Goal: Information Seeking & Learning: Check status

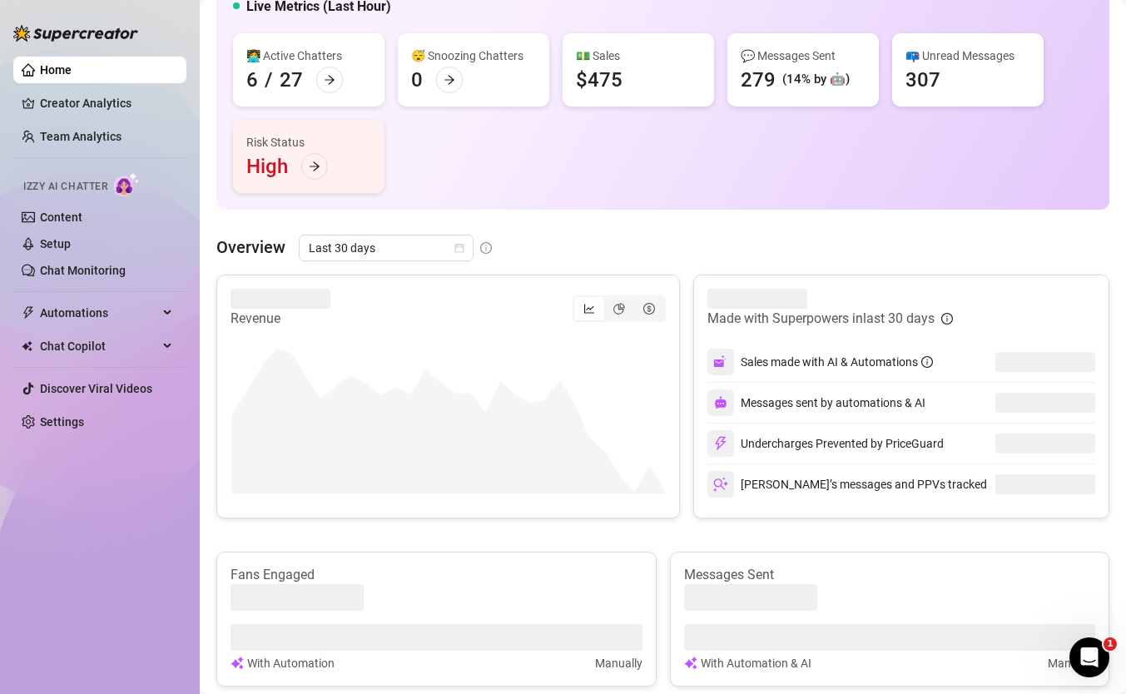
scroll to position [207, 0]
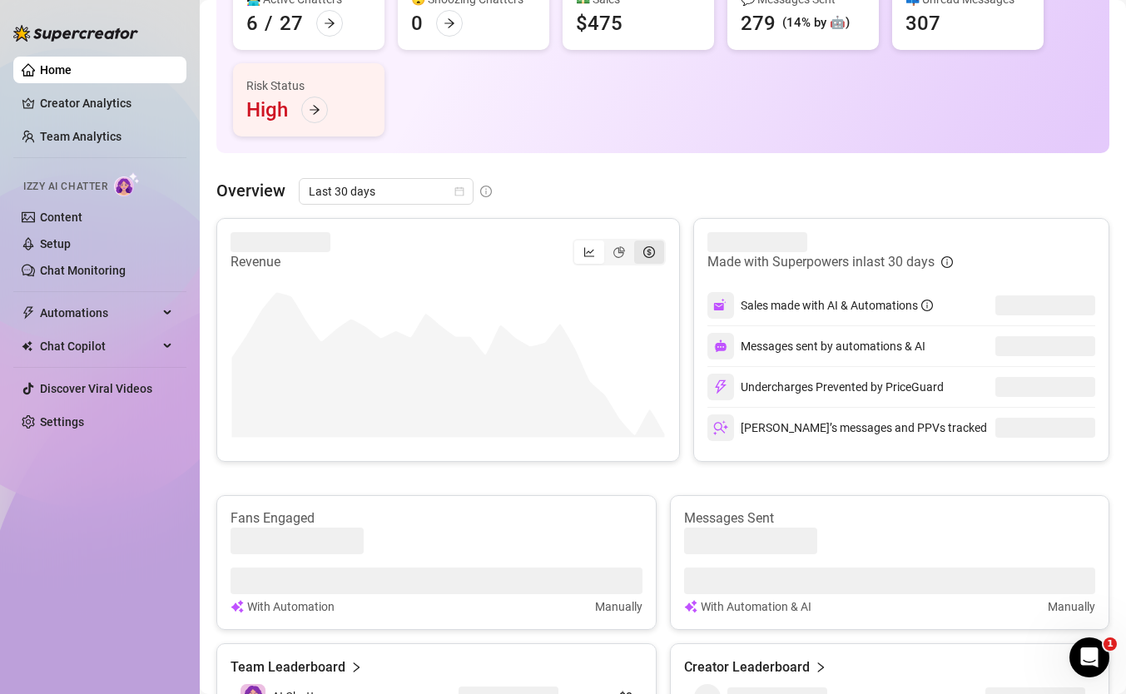
click at [651, 246] on icon "dollar-circle" at bounding box center [649, 252] width 12 height 12
click at [638, 243] on input "segmented control" at bounding box center [638, 243] width 0 height 0
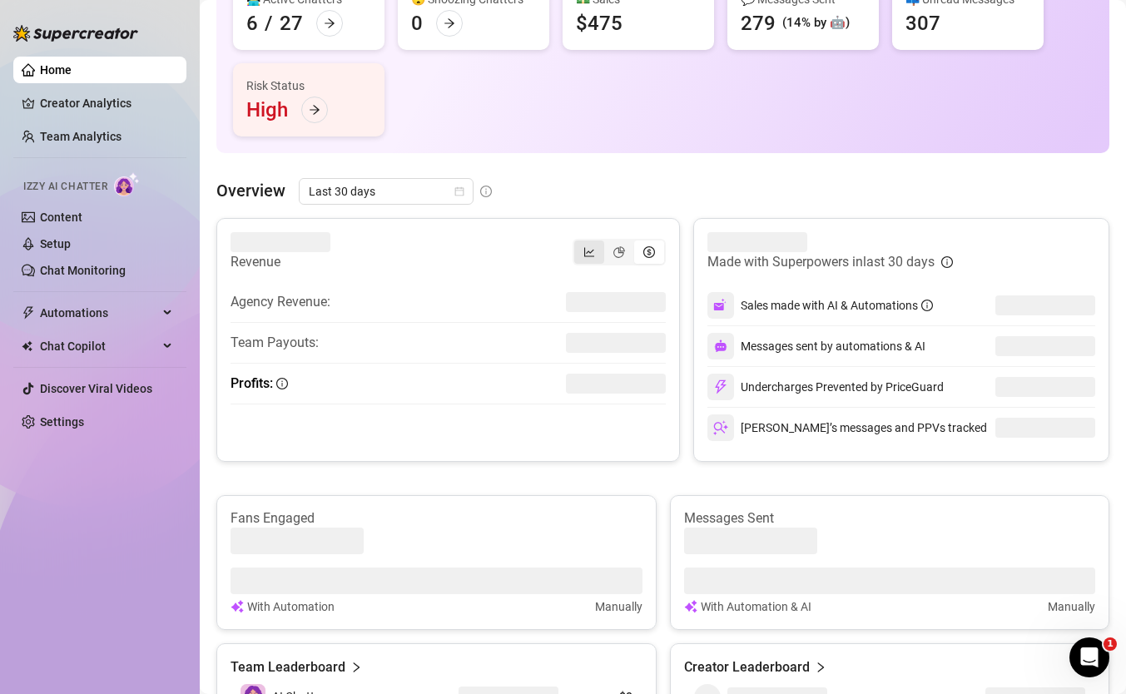
click at [595, 253] on div "segmented control" at bounding box center [589, 251] width 30 height 23
click at [578, 243] on input "segmented control" at bounding box center [578, 243] width 0 height 0
click at [616, 255] on icon "pie-chart" at bounding box center [619, 252] width 12 height 12
click at [608, 243] on input "segmented control" at bounding box center [608, 243] width 0 height 0
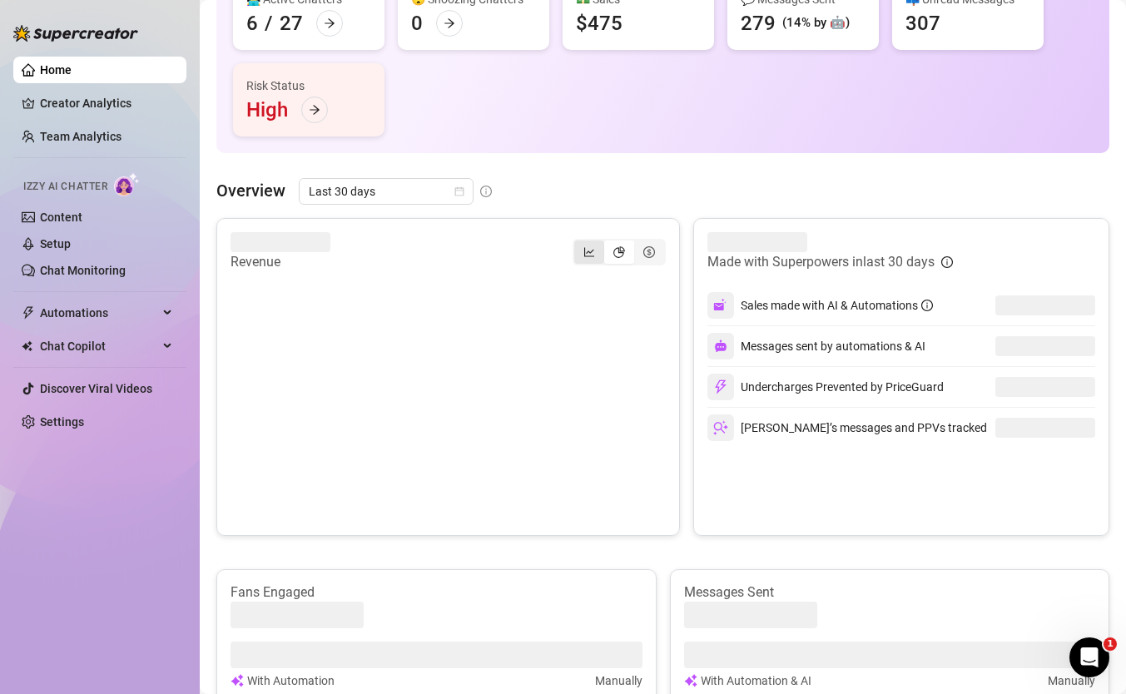
click at [596, 254] on div "segmented control" at bounding box center [589, 251] width 30 height 23
click at [578, 243] on input "segmented control" at bounding box center [578, 243] width 0 height 0
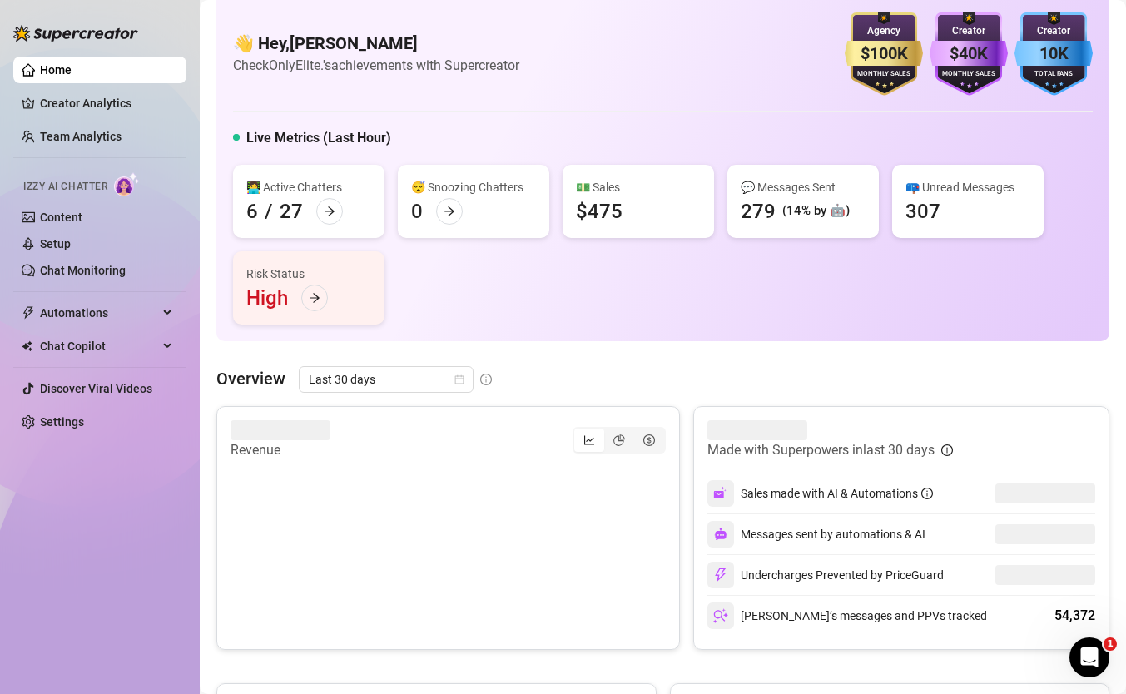
scroll to position [0, 0]
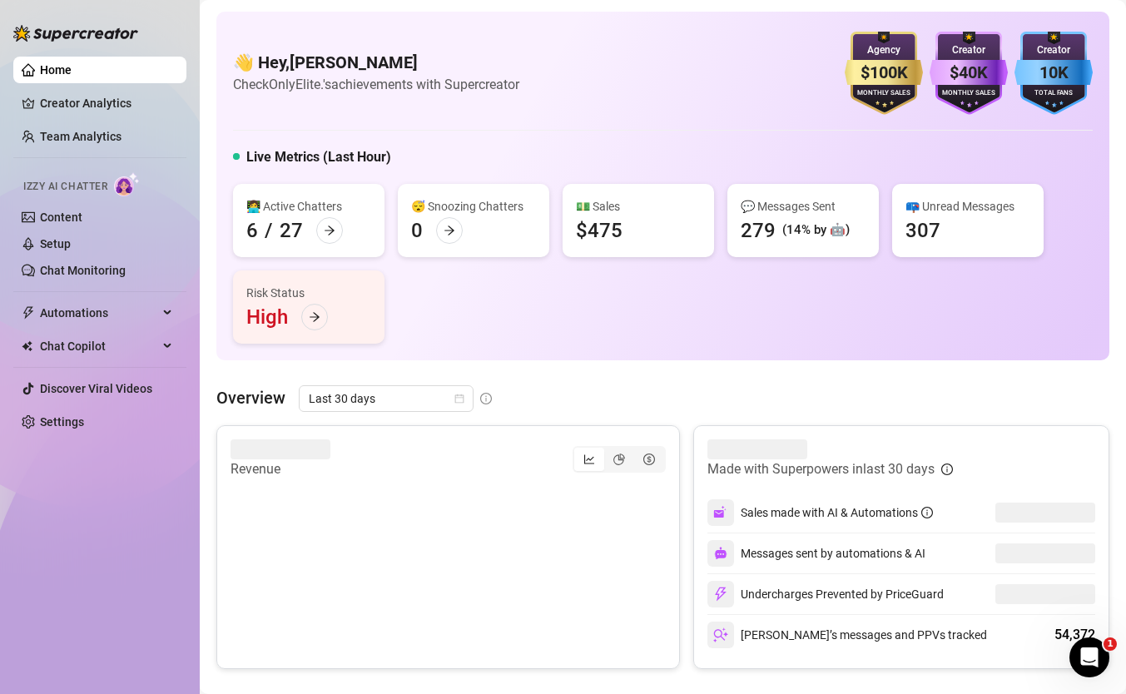
click at [620, 444] on div "Revenue" at bounding box center [447, 459] width 435 height 40
click at [624, 457] on icon "pie-chart" at bounding box center [619, 463] width 12 height 12
click at [608, 453] on input "segmented control" at bounding box center [608, 453] width 0 height 0
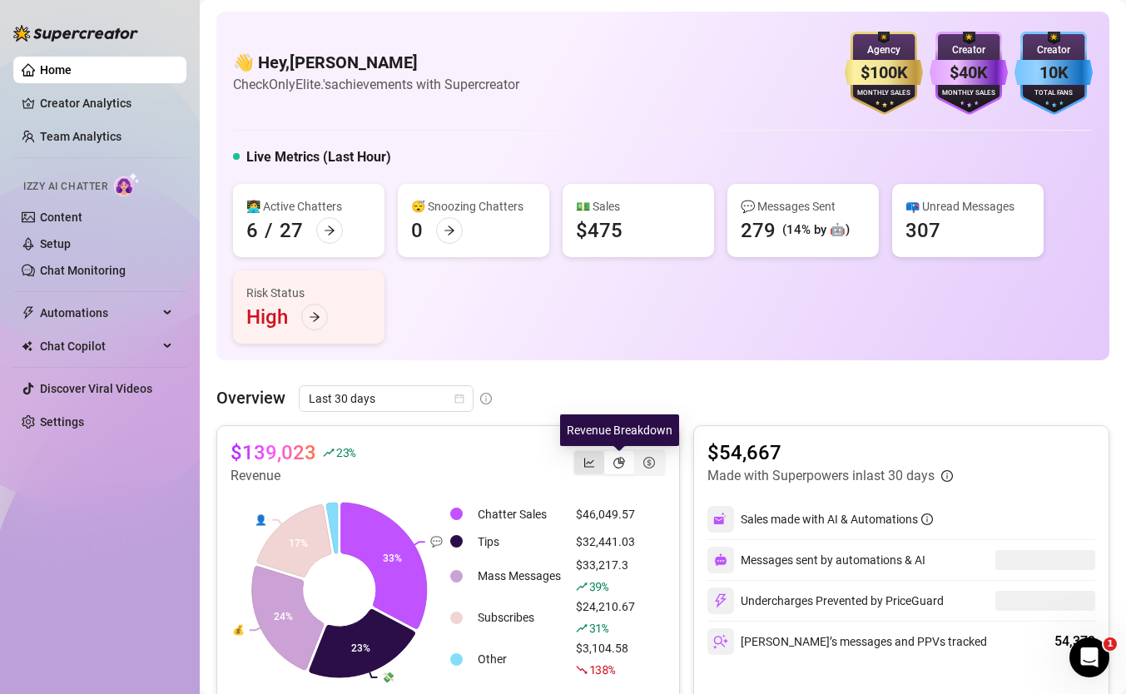
click at [592, 457] on icon "line-chart" at bounding box center [589, 463] width 12 height 12
click at [578, 453] on input "segmented control" at bounding box center [578, 453] width 0 height 0
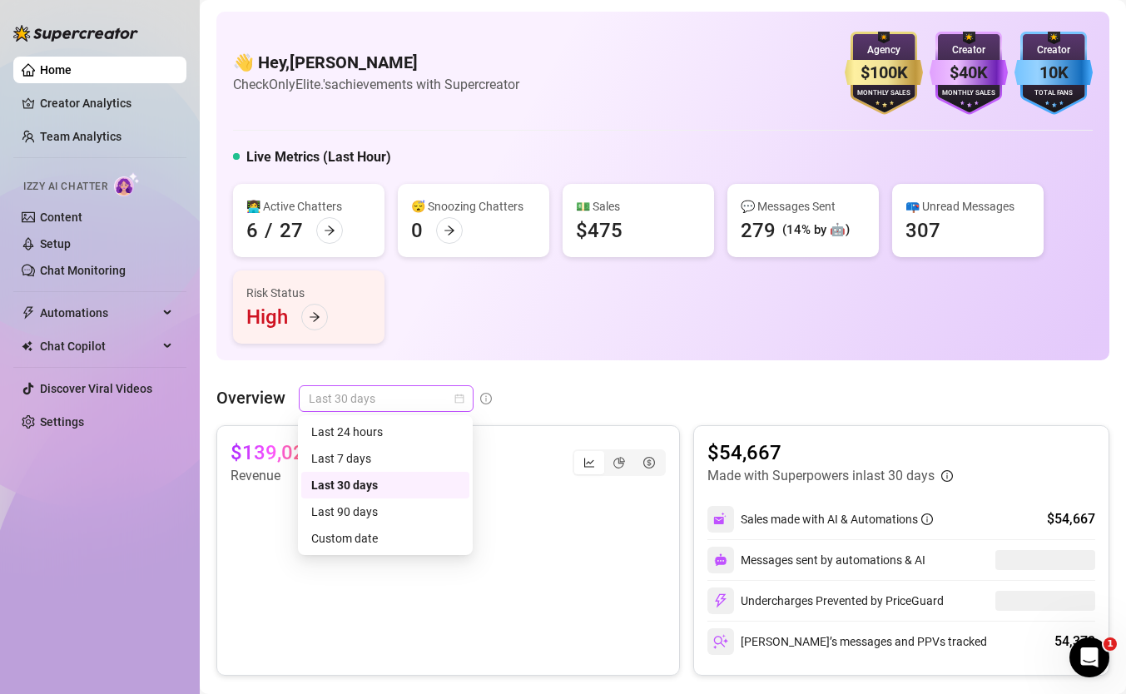
click at [440, 410] on span "Last 30 days" at bounding box center [386, 398] width 155 height 25
click at [377, 537] on div "Custom date" at bounding box center [385, 538] width 148 height 18
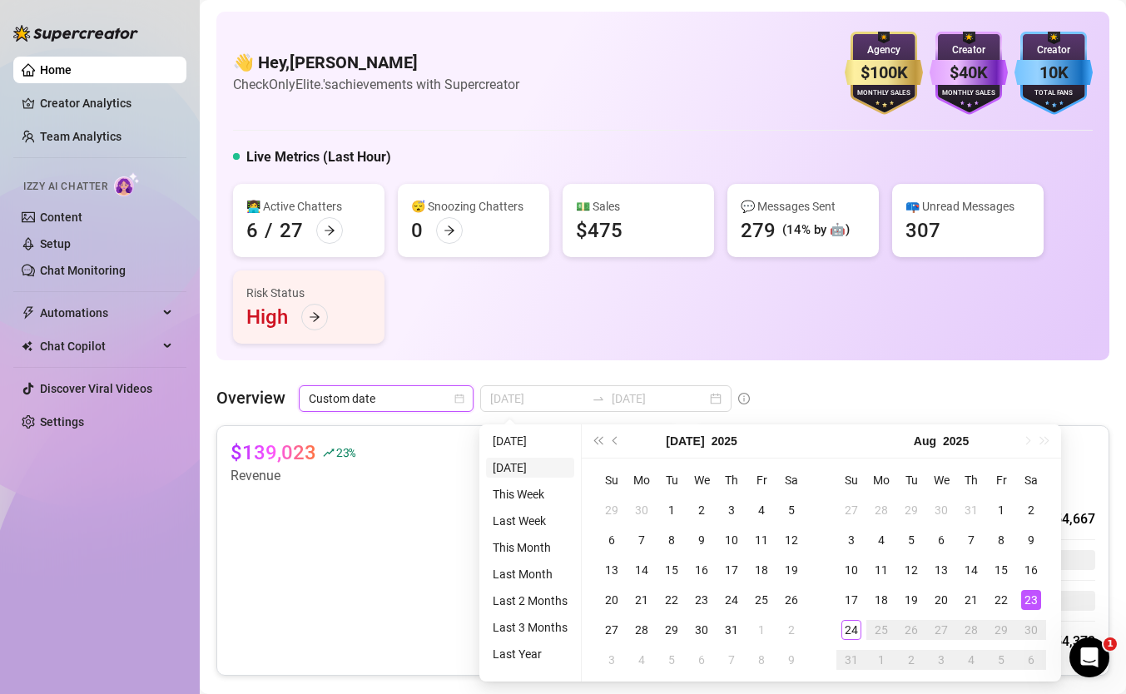
type input "2025-08-23"
type input "[DATE]"
type input "2025-08-23"
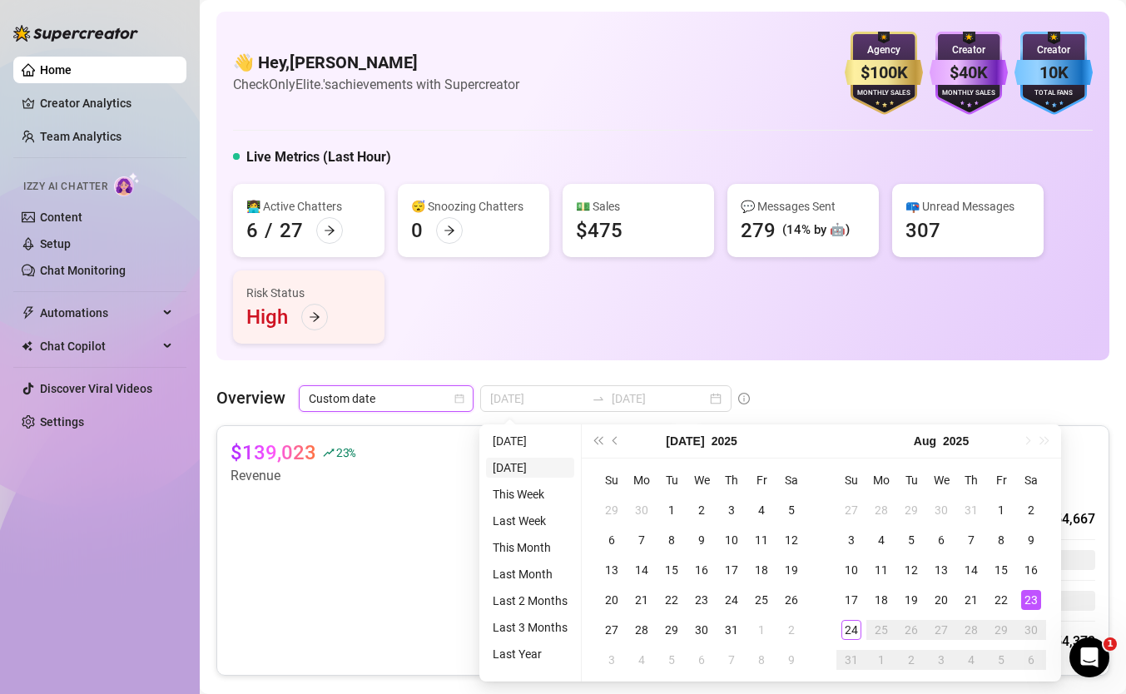
type input "2025-08-23"
type input "[DATE]"
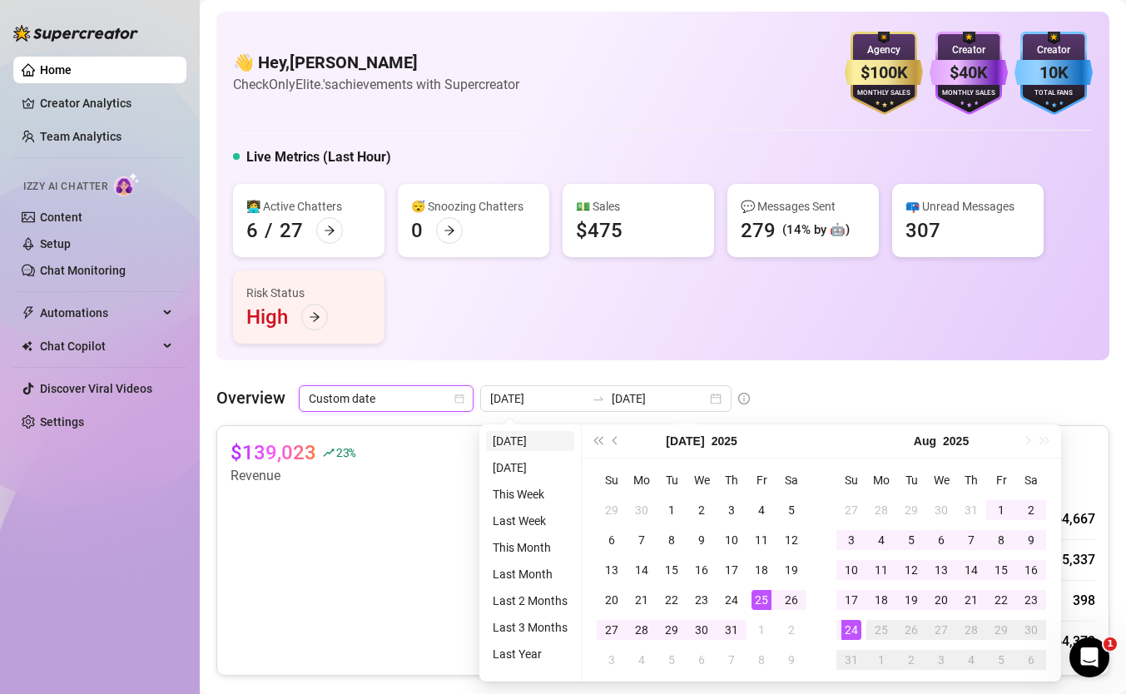
type input "[DATE]"
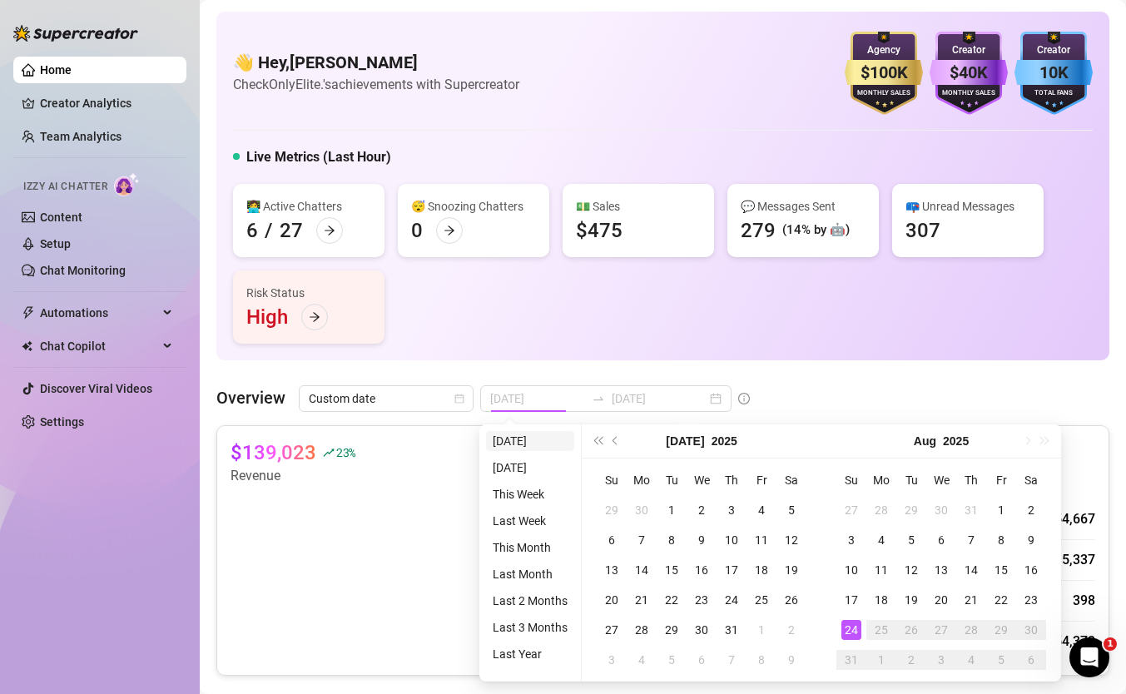
click at [520, 444] on li "[DATE]" at bounding box center [530, 441] width 88 height 20
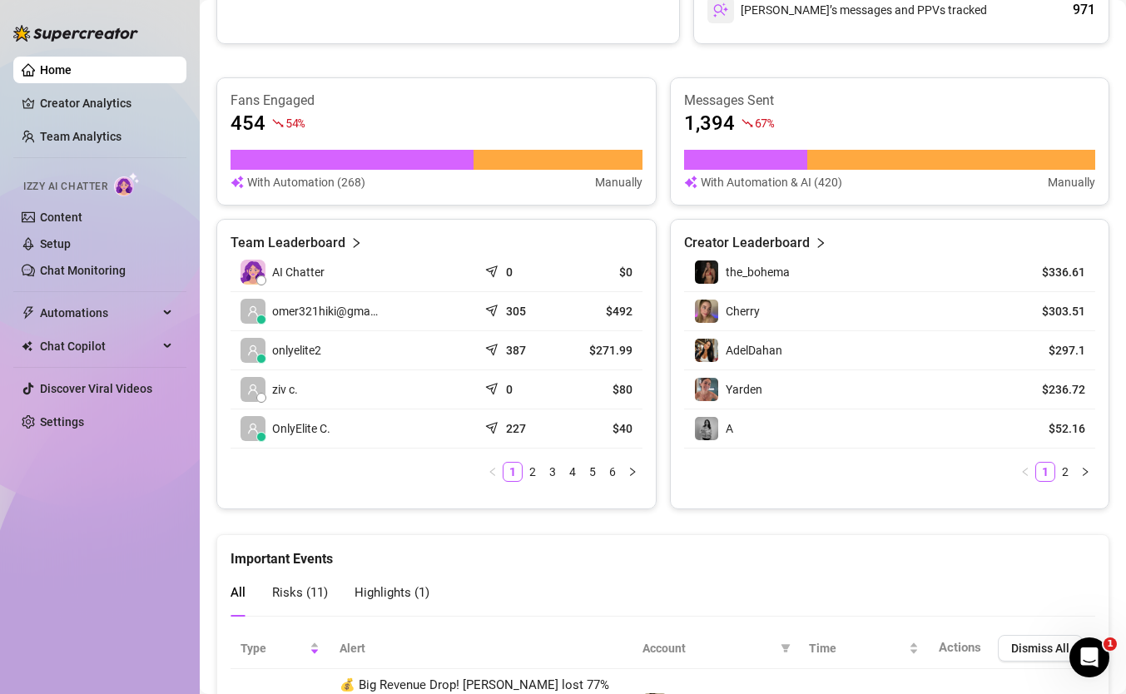
scroll to position [639, 0]
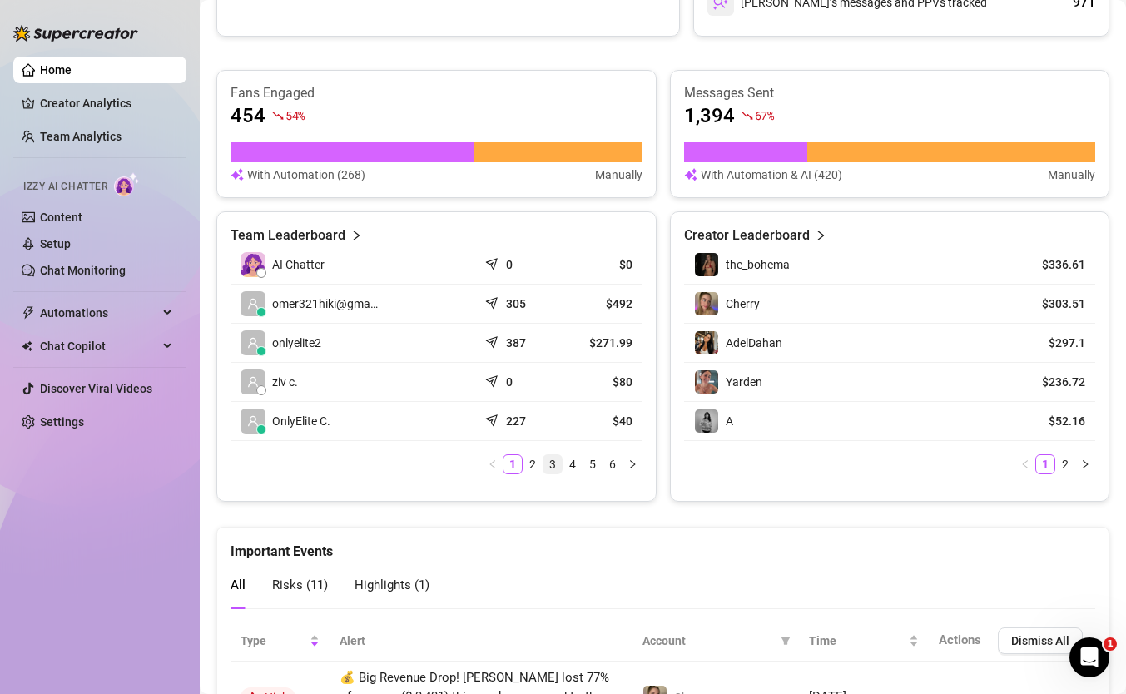
click at [543, 465] on link "3" at bounding box center [552, 464] width 18 height 18
click at [517, 462] on link "1" at bounding box center [512, 464] width 18 height 18
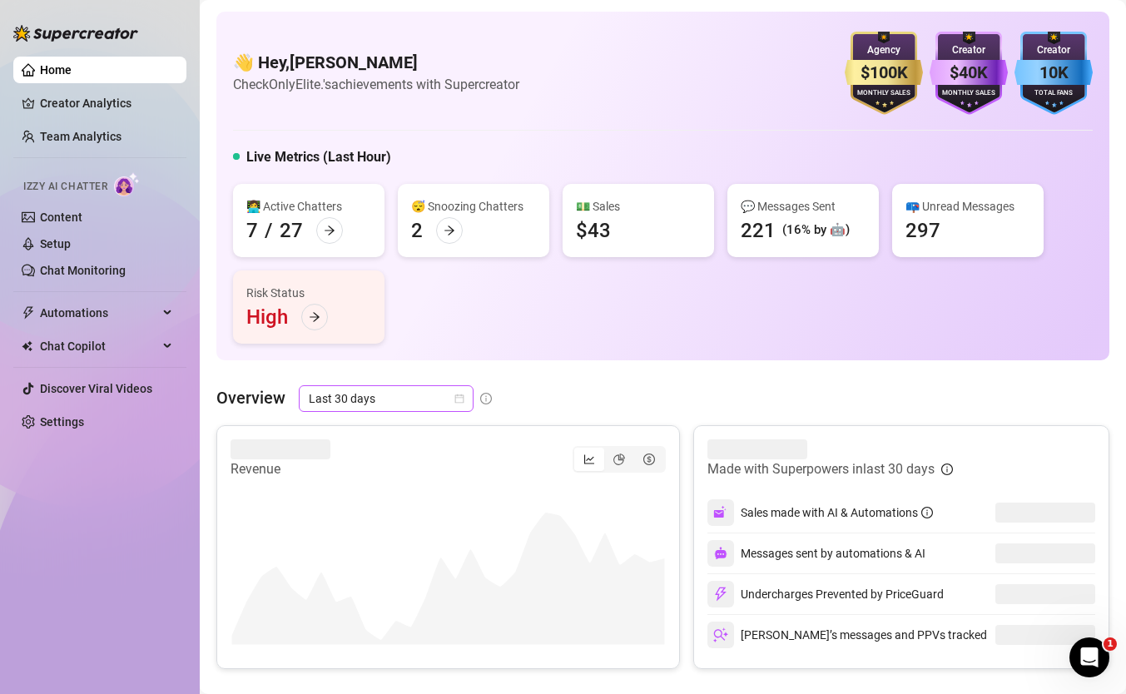
click at [410, 389] on span "Last 30 days" at bounding box center [386, 398] width 155 height 25
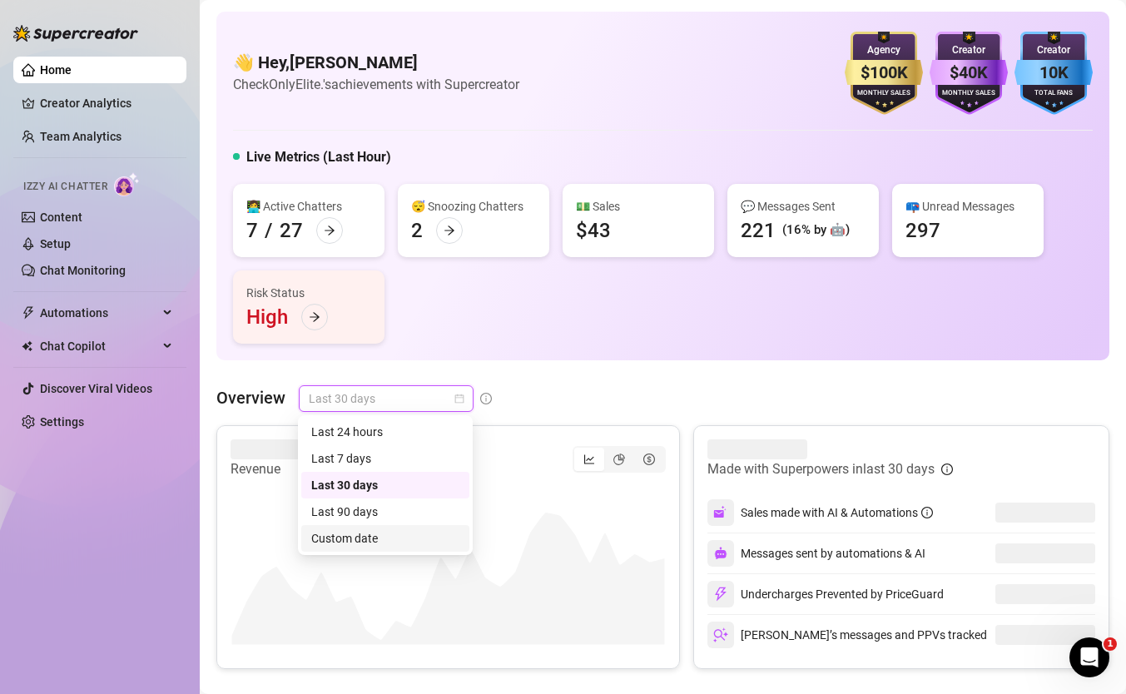
click at [408, 529] on div "Custom date" at bounding box center [385, 538] width 148 height 18
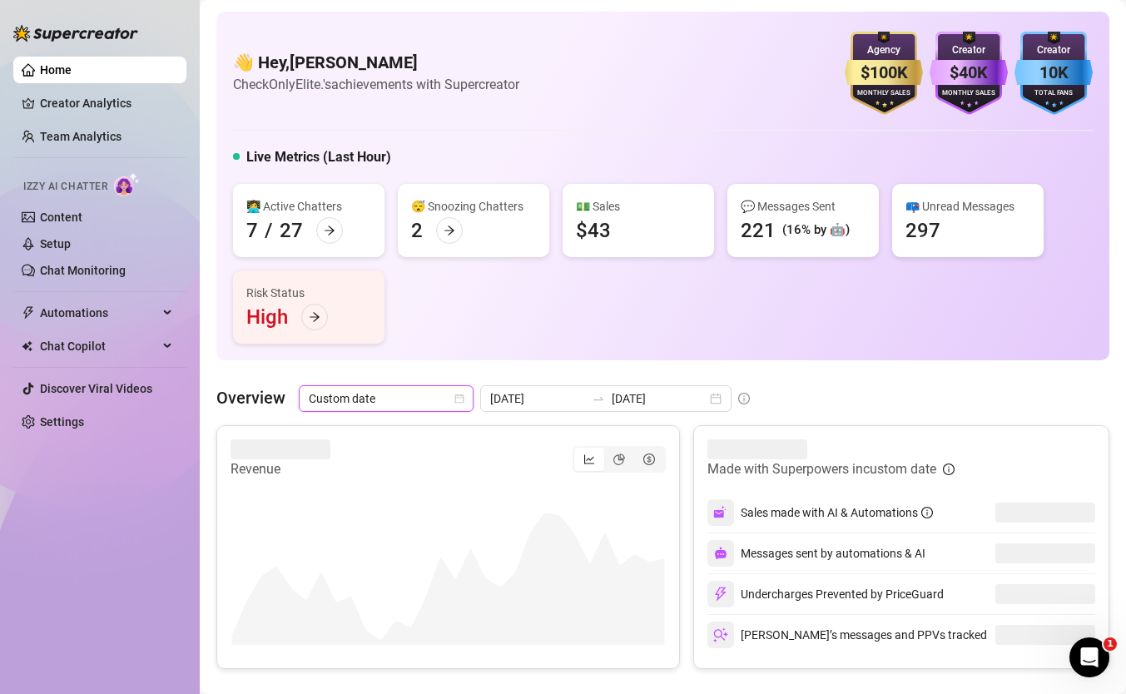
type input "[DATE]"
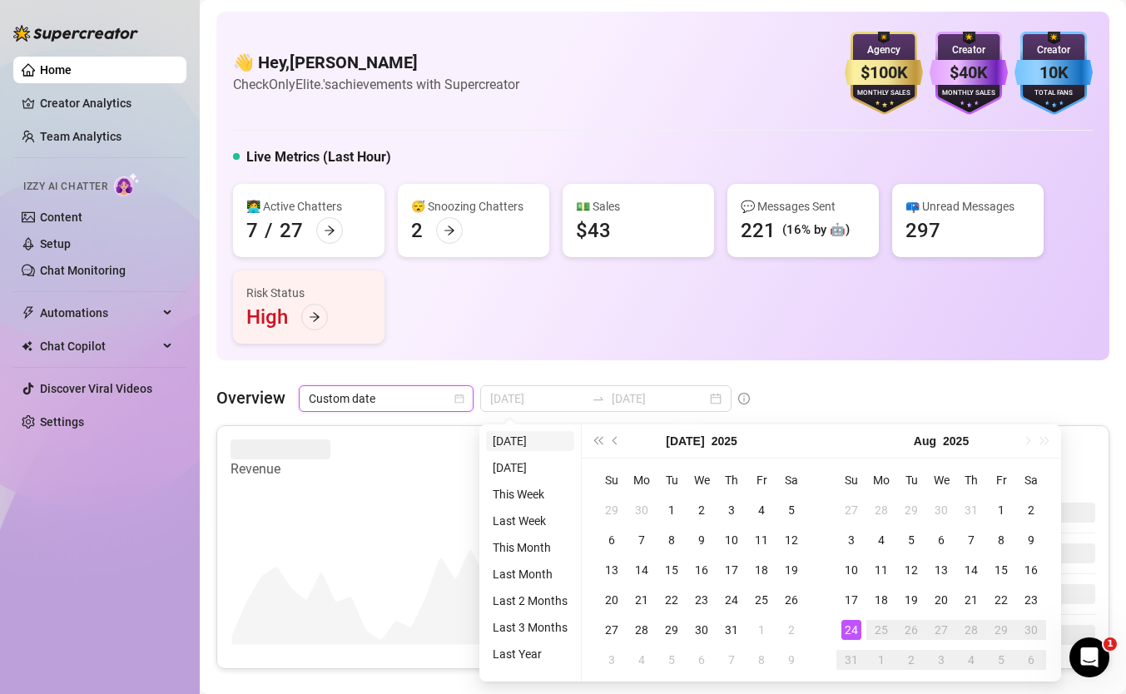
type input "[DATE]"
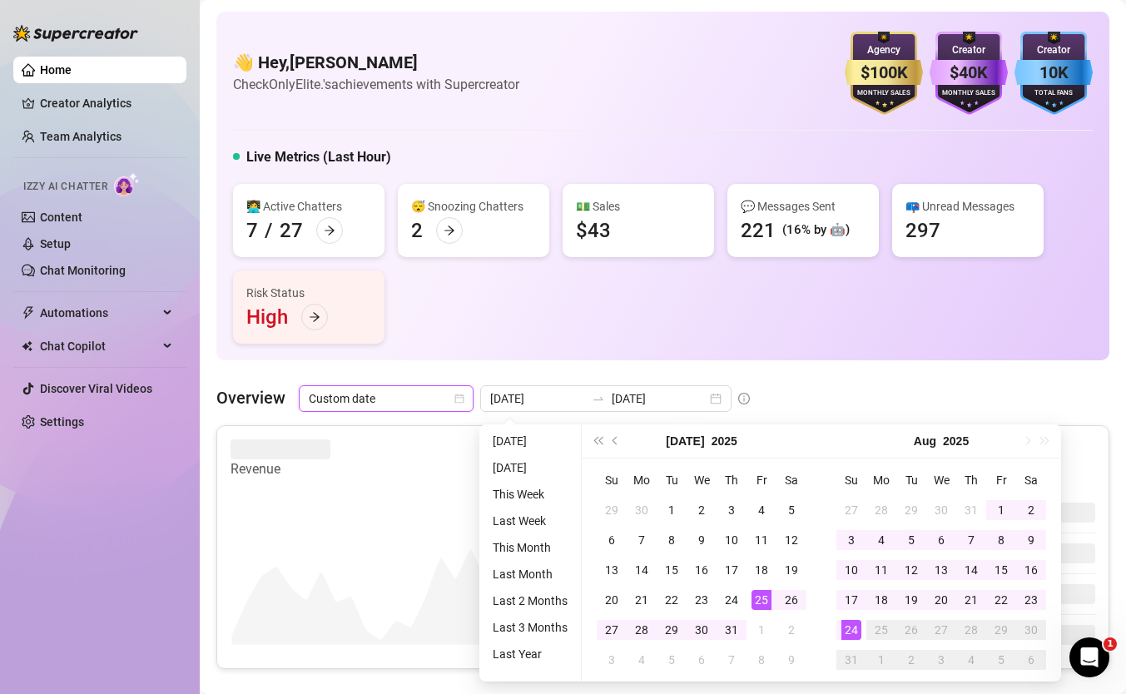
type input "[DATE]"
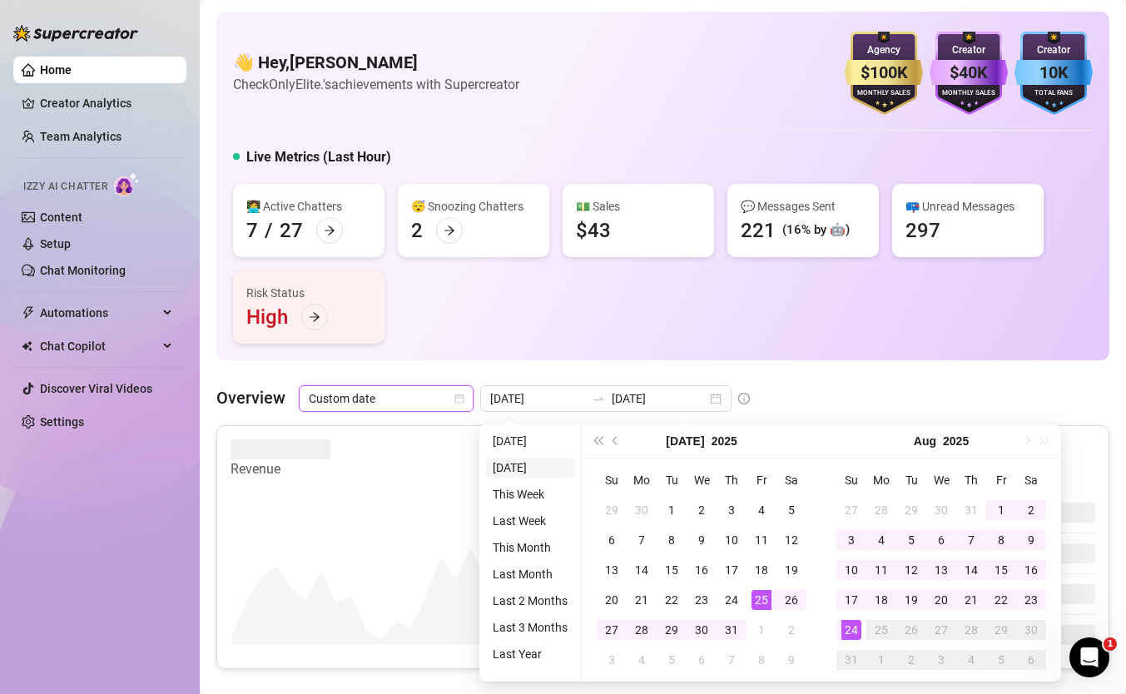
type input "[DATE]"
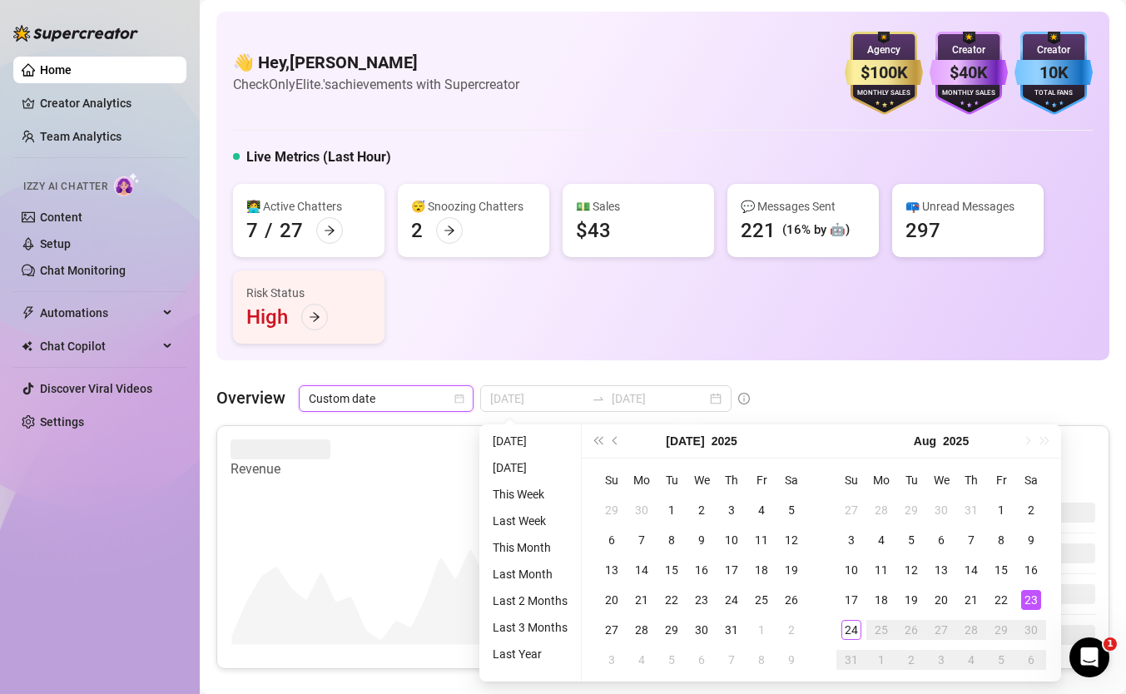
type input "[DATE]"
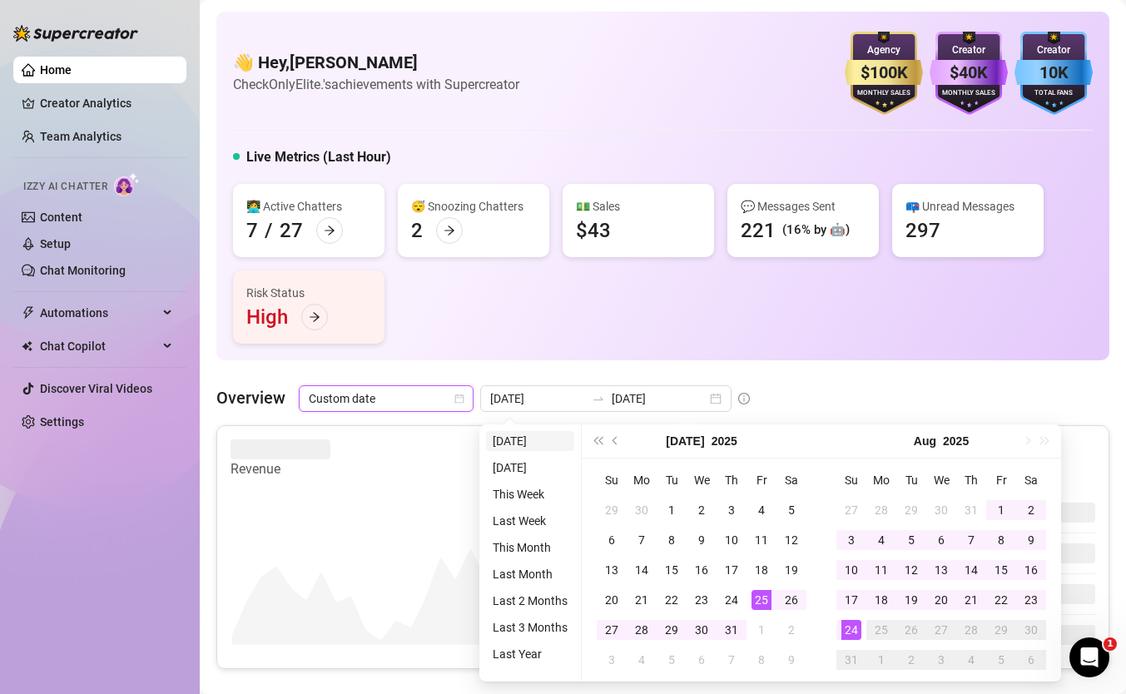
type input "[DATE]"
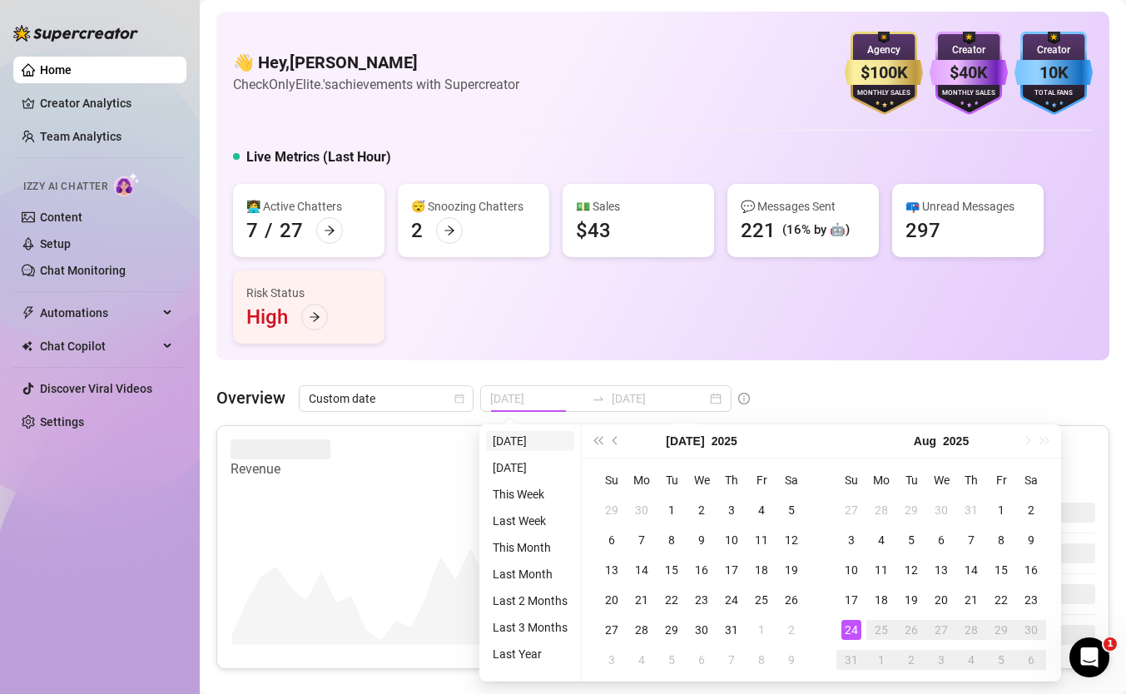
click at [539, 440] on li "[DATE]" at bounding box center [530, 441] width 88 height 20
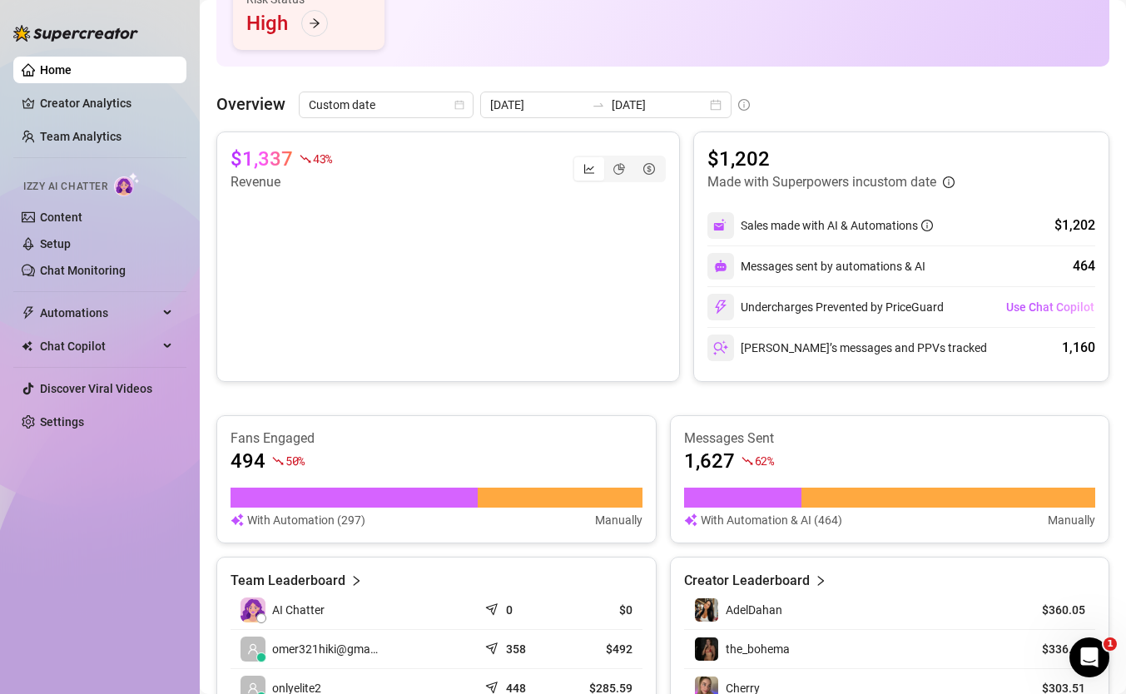
scroll to position [276, 0]
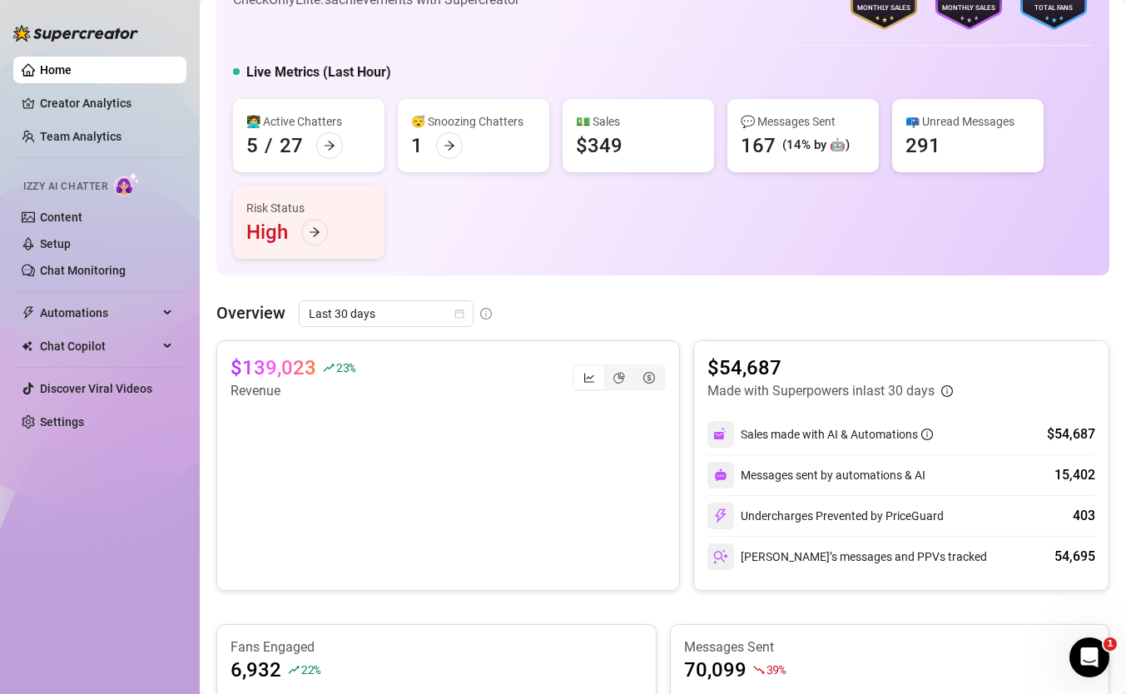
scroll to position [97, 0]
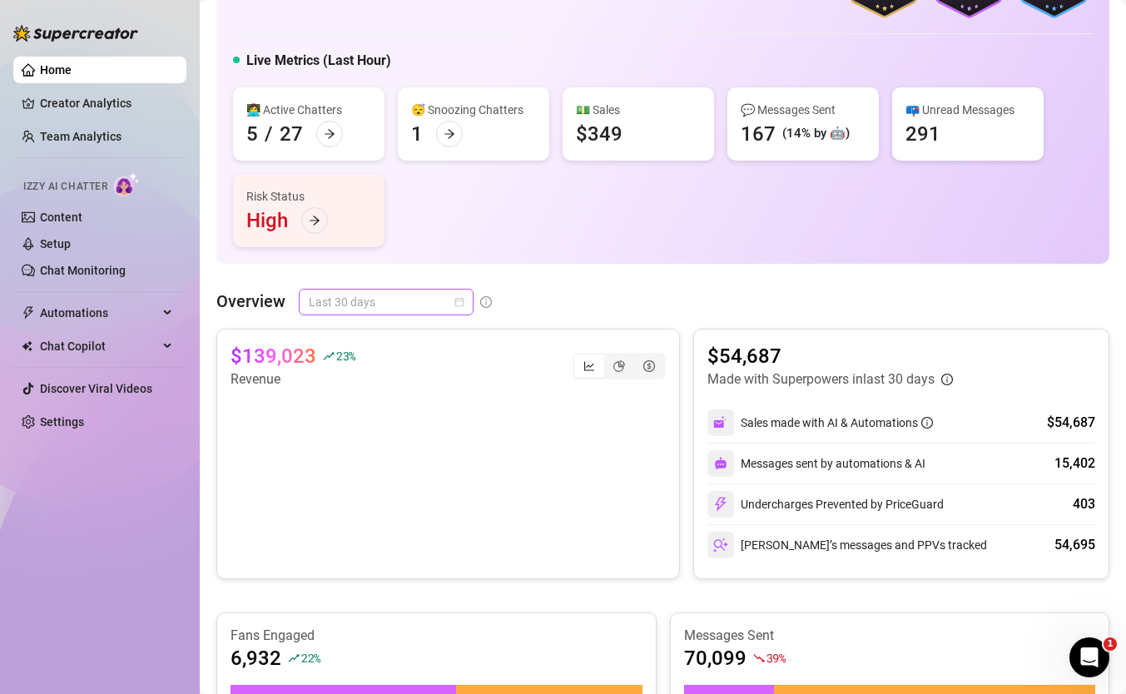
click at [453, 309] on span "Last 30 days" at bounding box center [386, 302] width 155 height 25
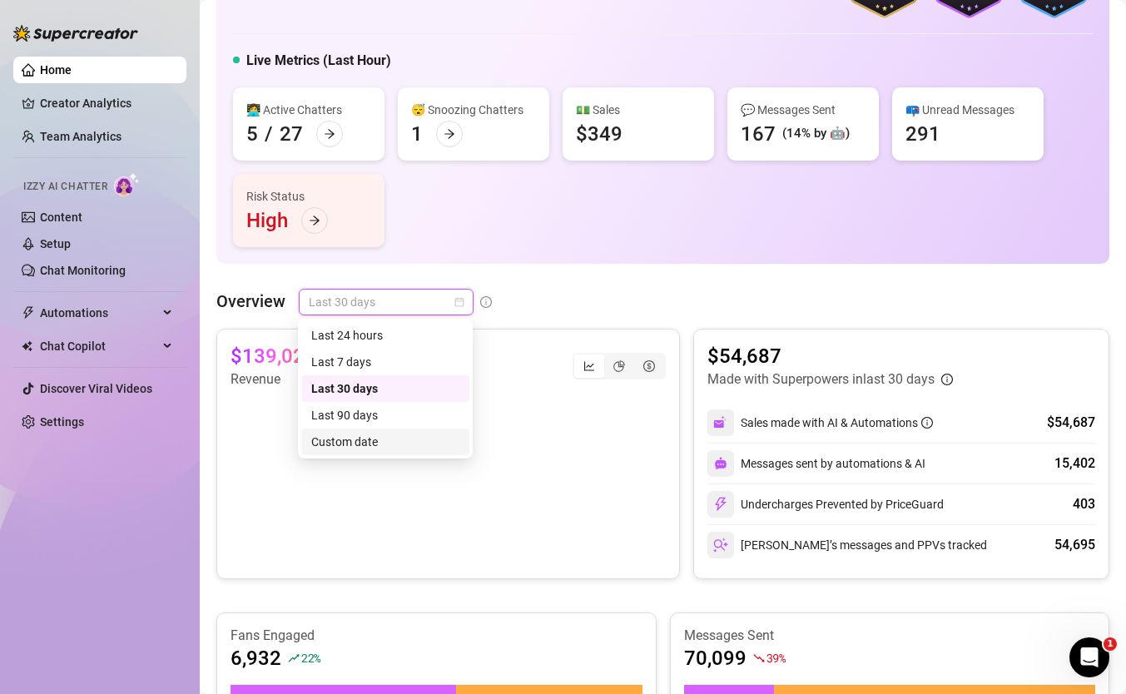
click at [409, 436] on div "Custom date" at bounding box center [385, 442] width 148 height 18
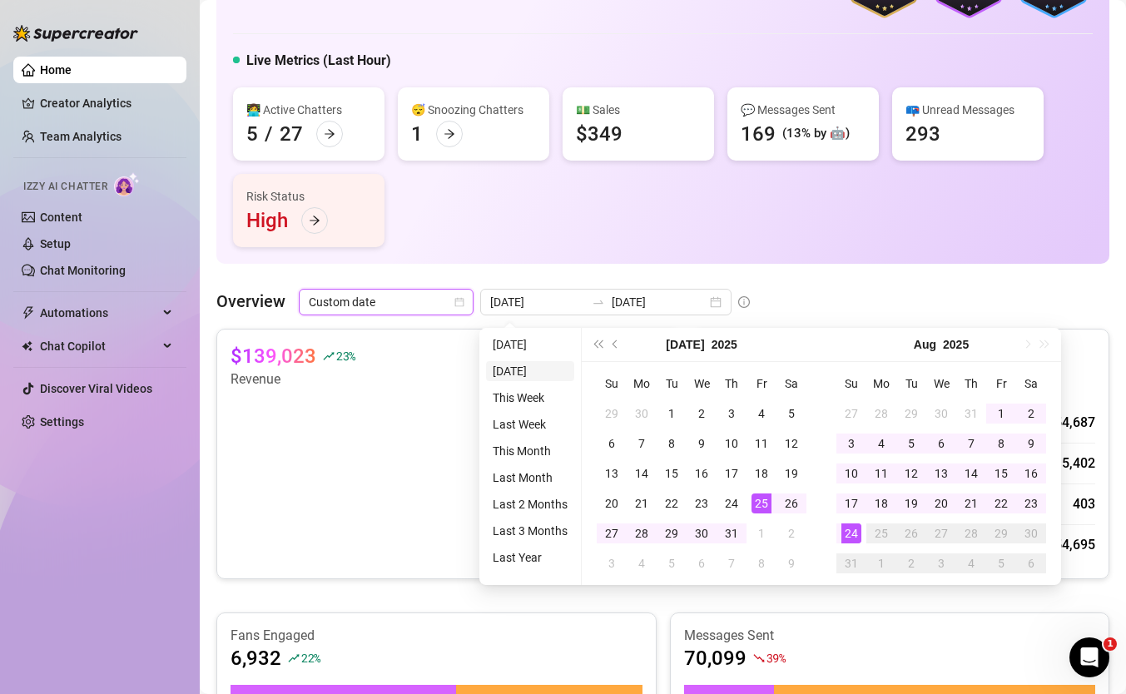
type input "2025-08-23"
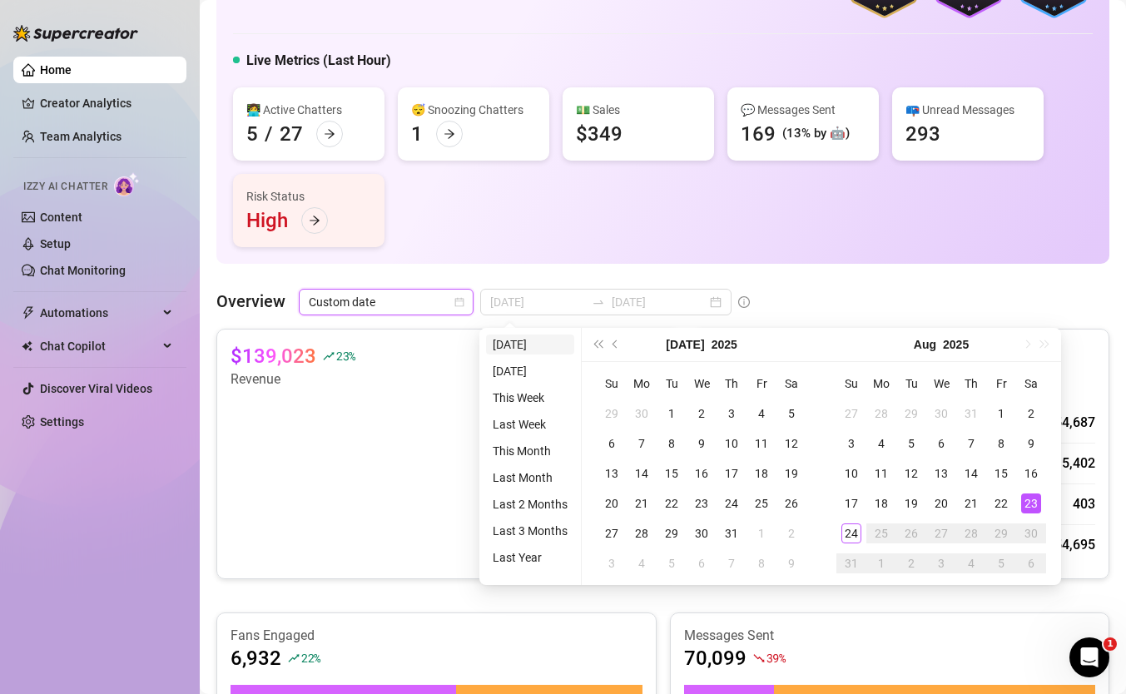
type input "2025-07-25"
type input "[DATE]"
click at [534, 346] on li "[DATE]" at bounding box center [530, 344] width 88 height 20
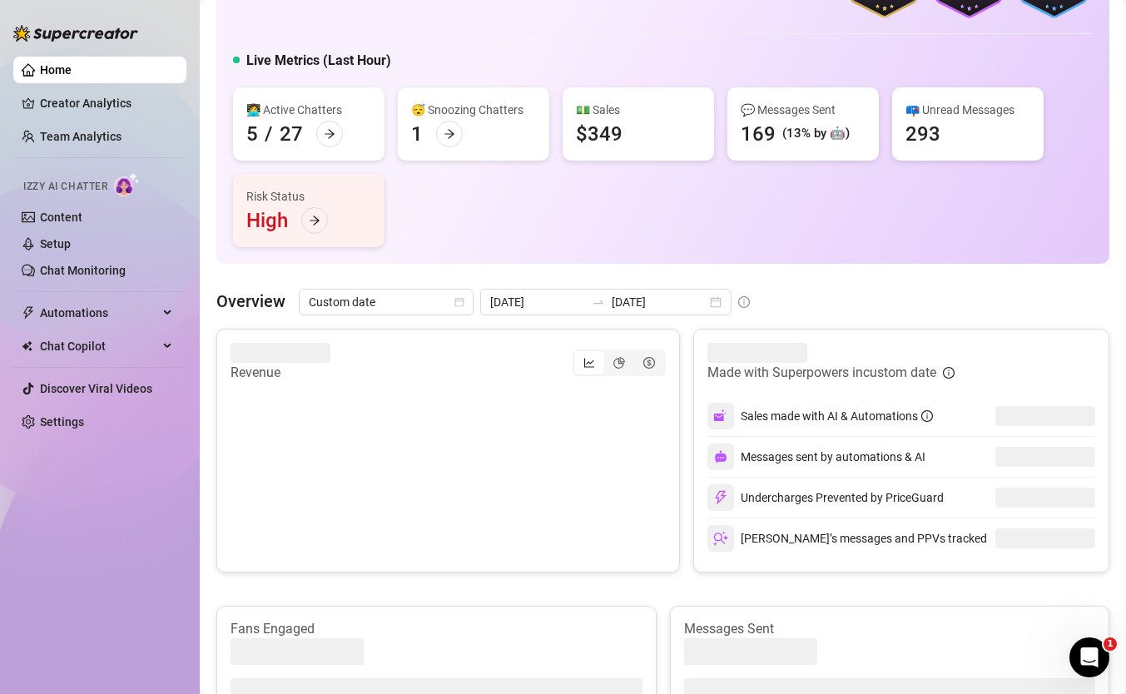
click at [534, 346] on div "Revenue" at bounding box center [447, 363] width 435 height 40
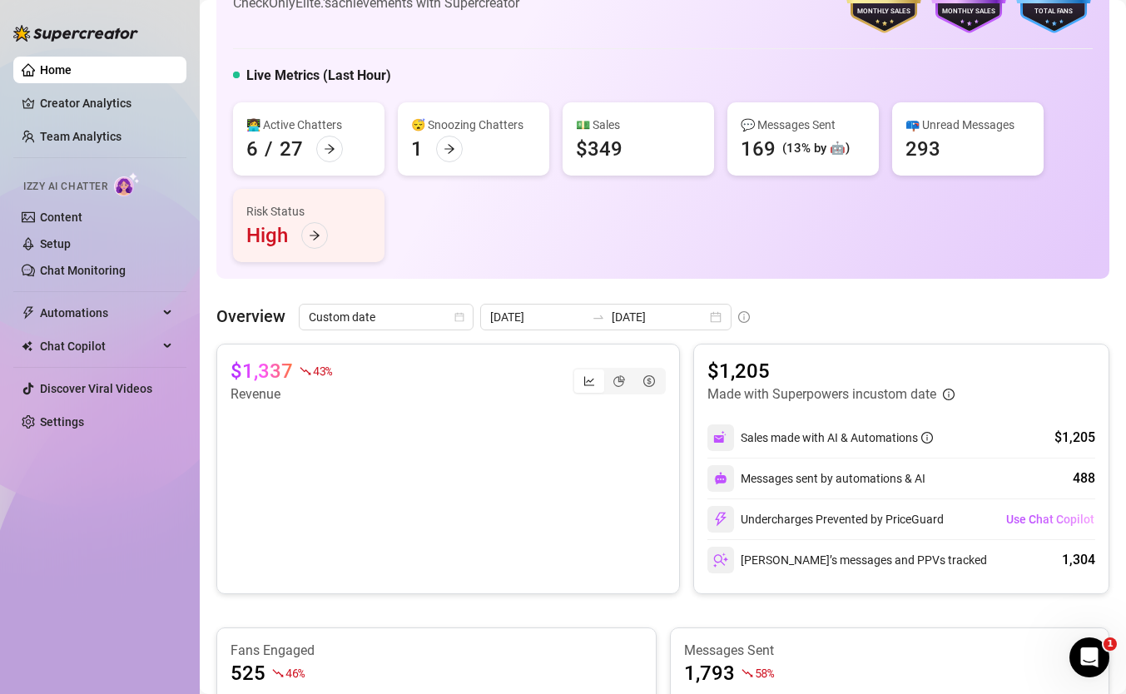
scroll to position [201, 0]
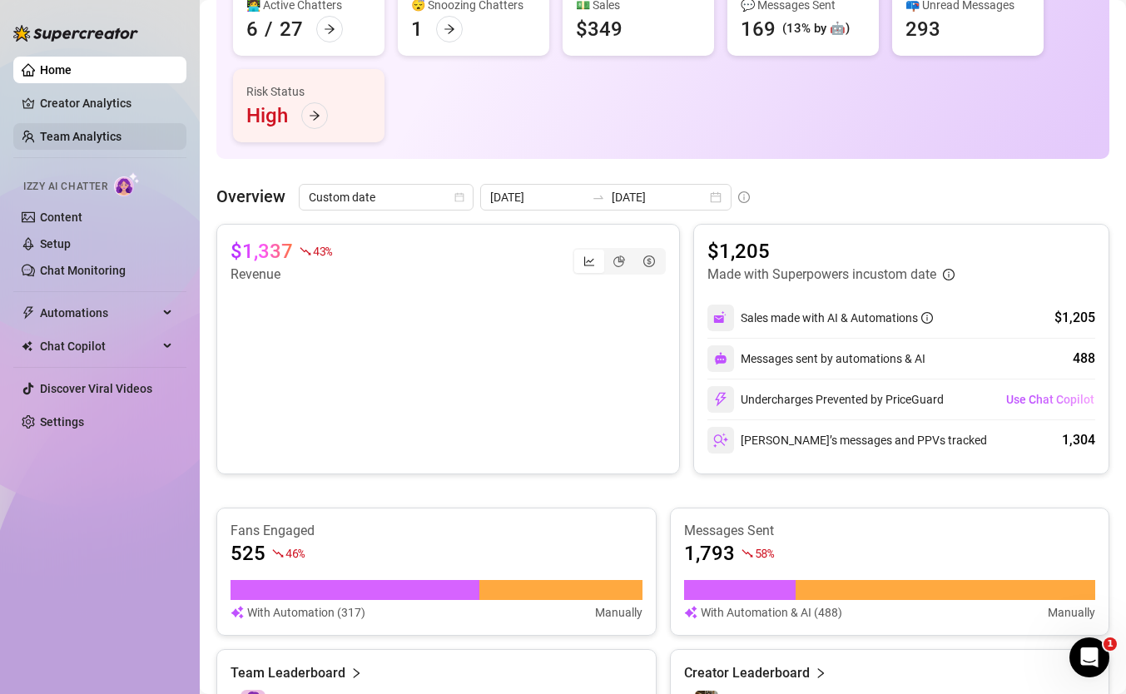
click at [121, 136] on link "Team Analytics" at bounding box center [81, 136] width 82 height 13
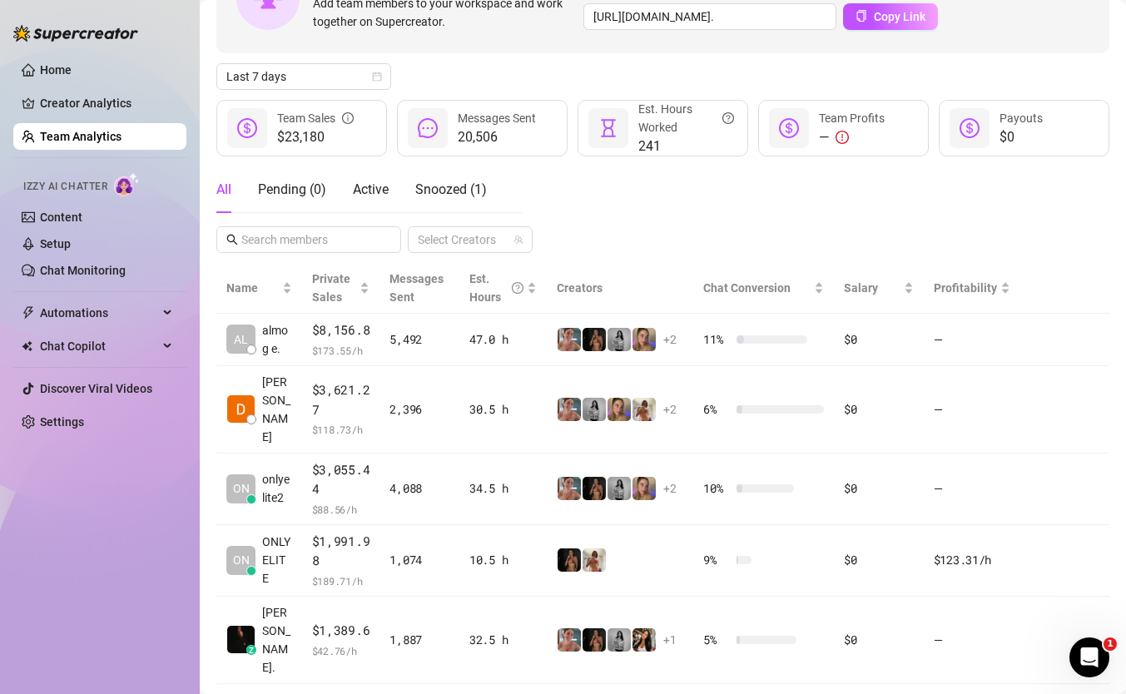
scroll to position [126, 0]
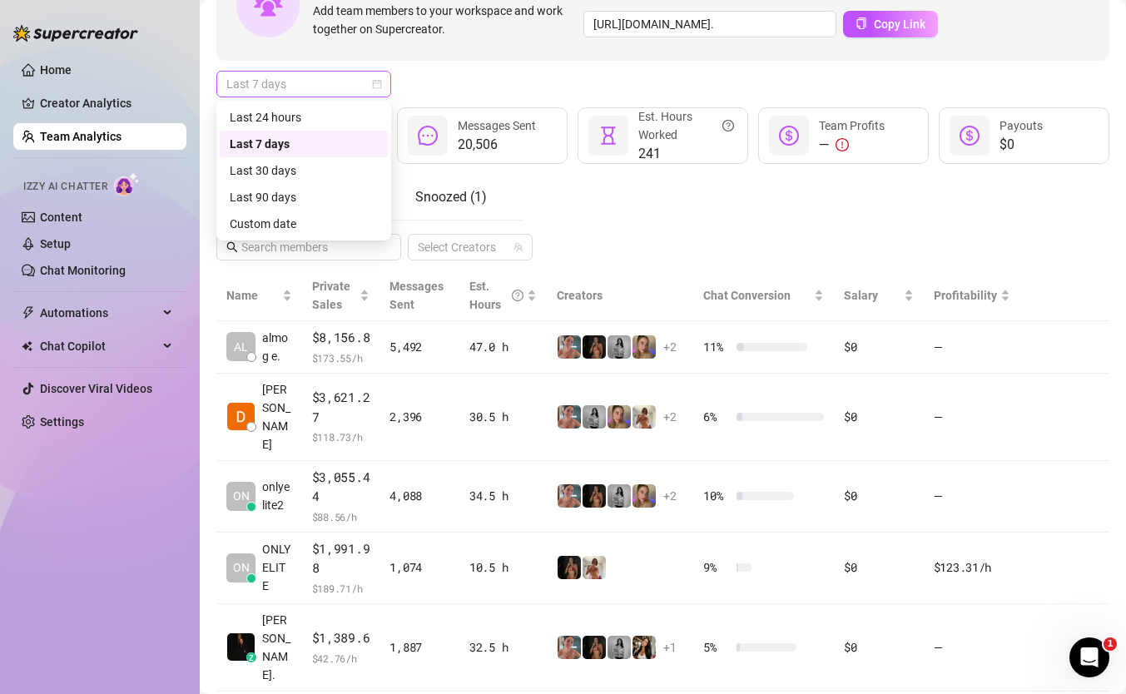
click at [317, 75] on span "Last 7 days" at bounding box center [303, 84] width 155 height 25
click at [290, 225] on div "Custom date" at bounding box center [304, 224] width 148 height 18
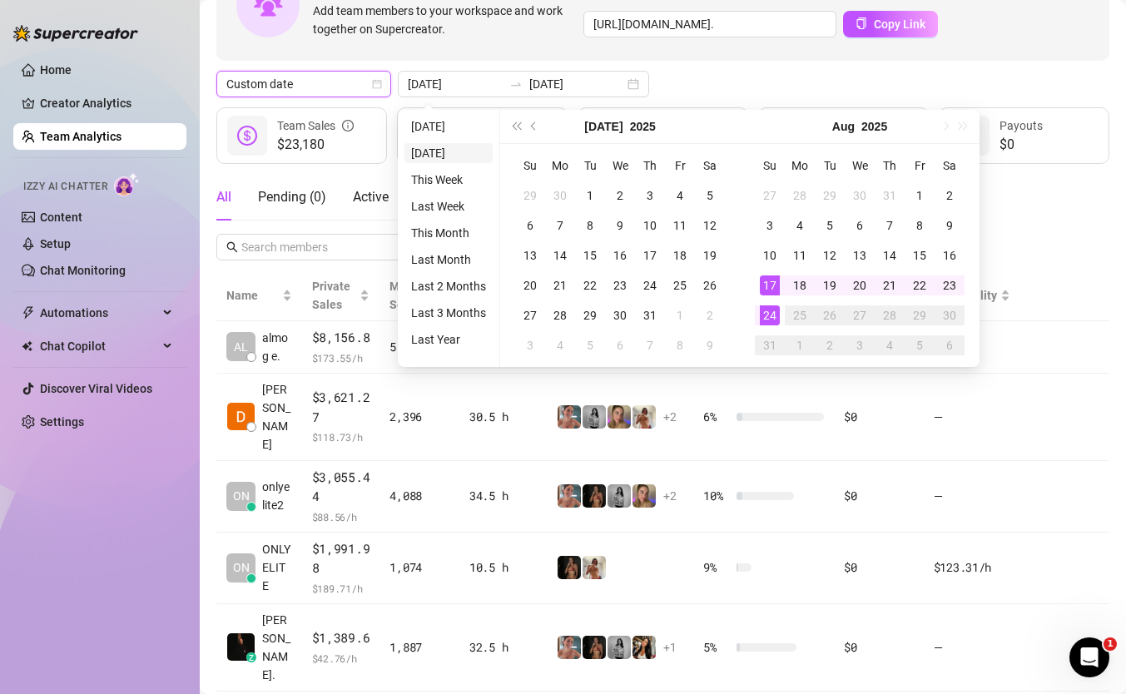
type input "2025-08-23"
type input "[DATE]"
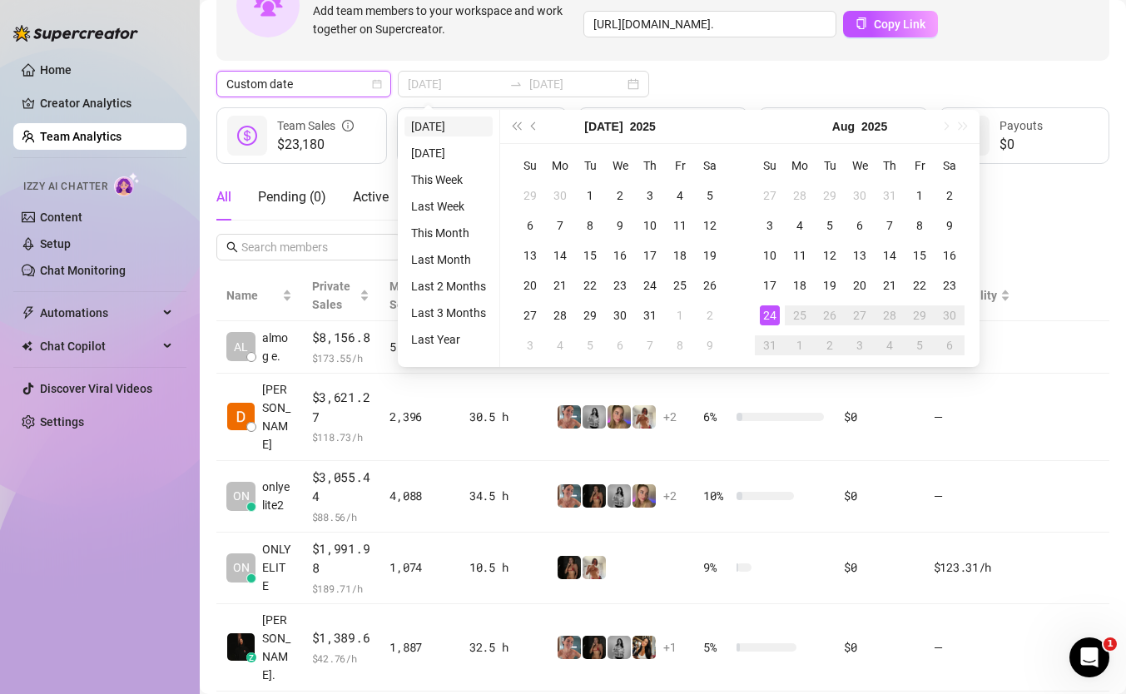
click at [445, 129] on li "[DATE]" at bounding box center [448, 126] width 88 height 20
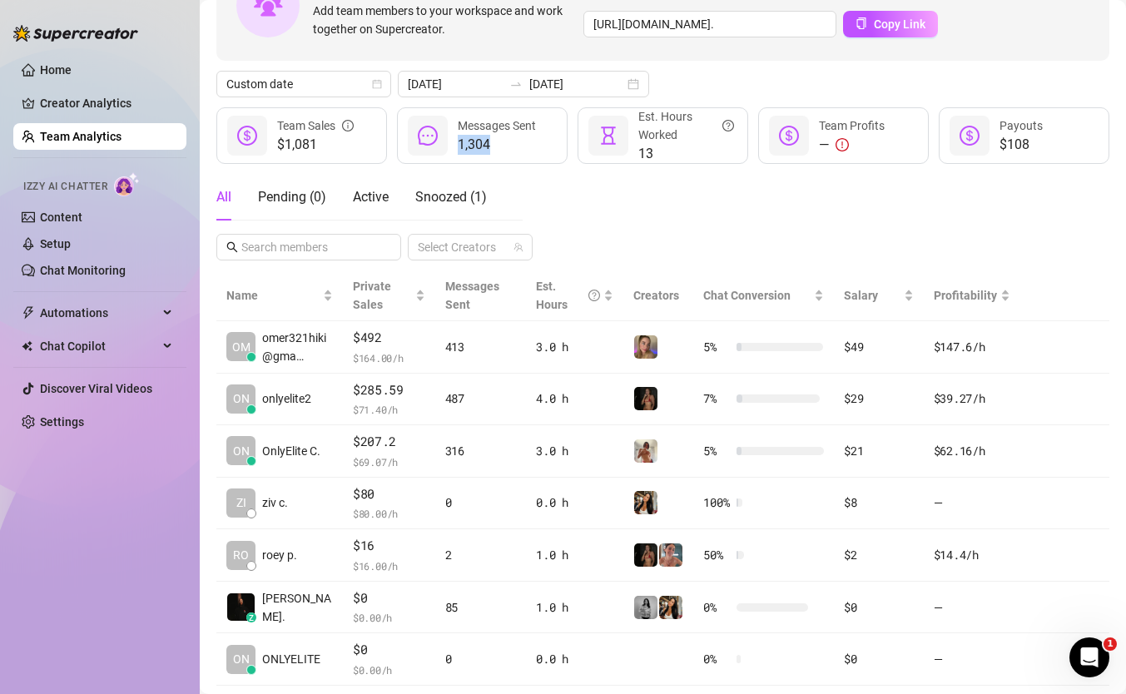
click at [445, 129] on div at bounding box center [428, 136] width 40 height 40
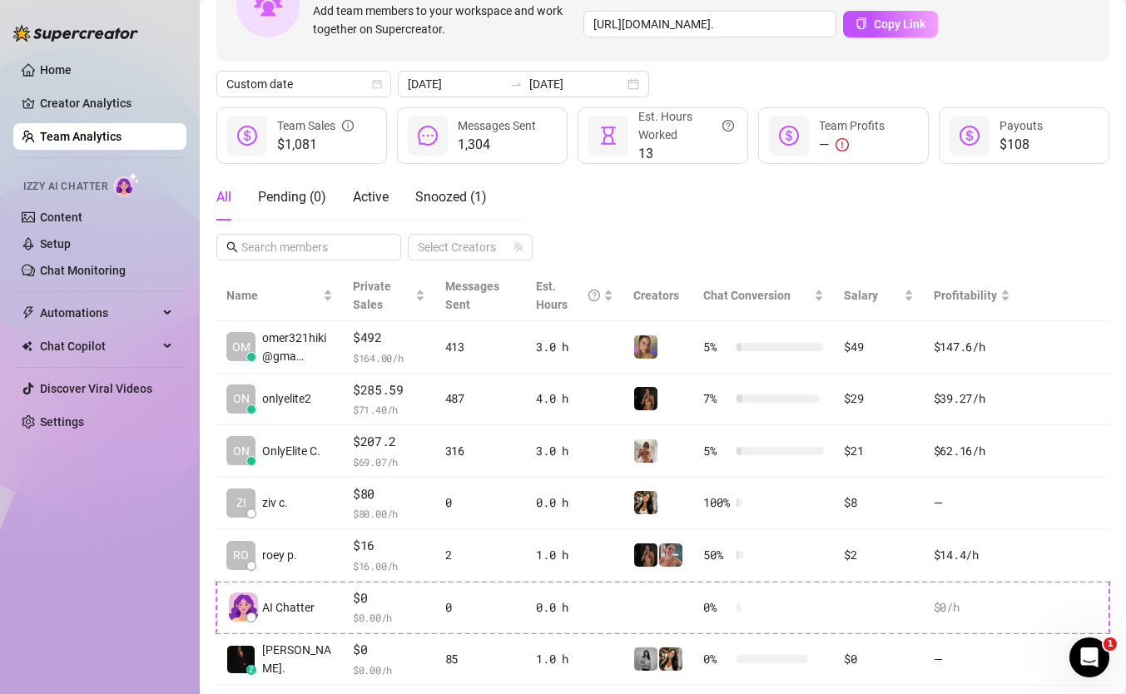
click at [552, 174] on div "All Pending ( 0 ) Active Snoozed ( 1 ) Select Creators" at bounding box center [662, 217] width 893 height 87
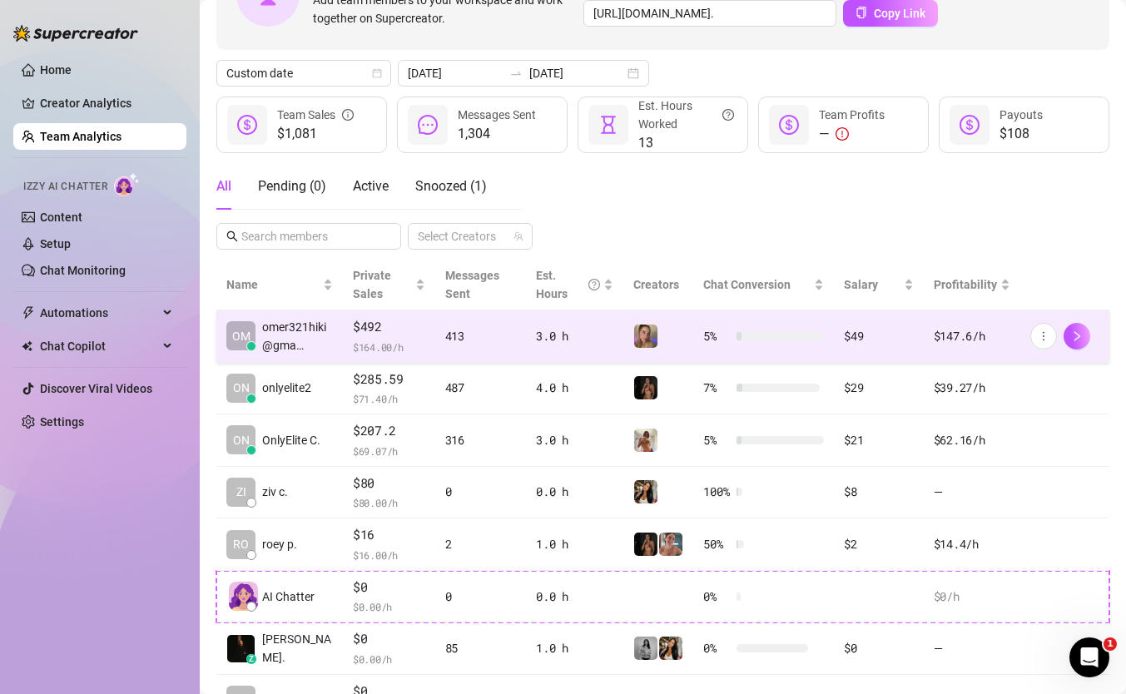
scroll to position [115, 0]
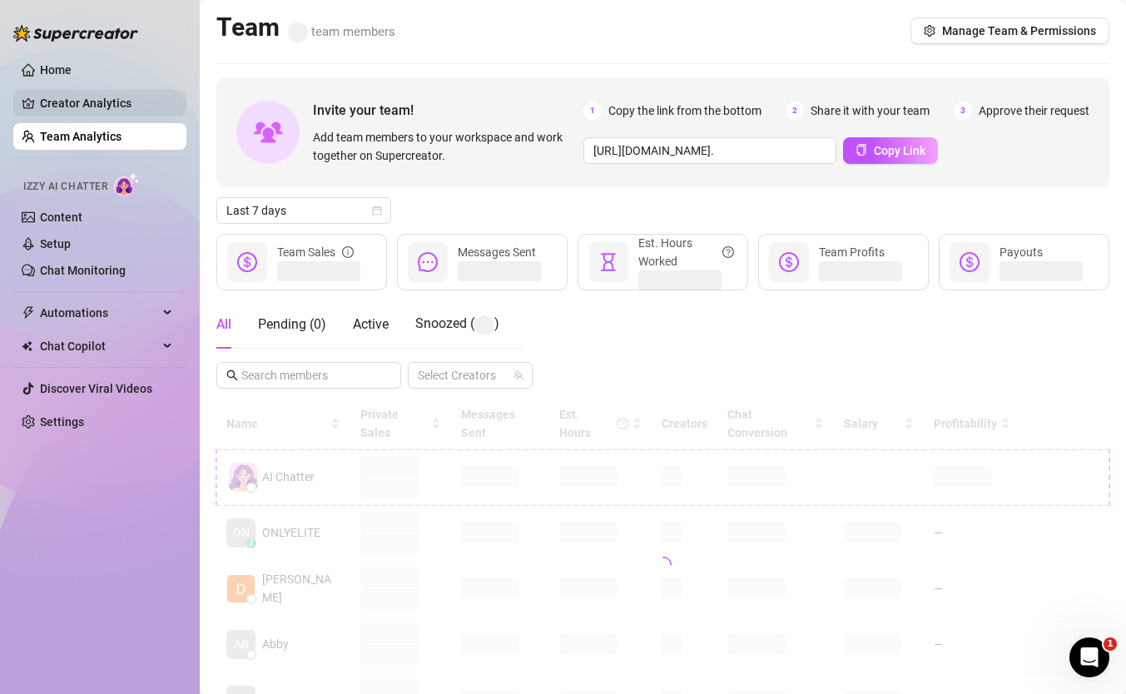
click at [93, 99] on link "Creator Analytics" at bounding box center [106, 103] width 133 height 27
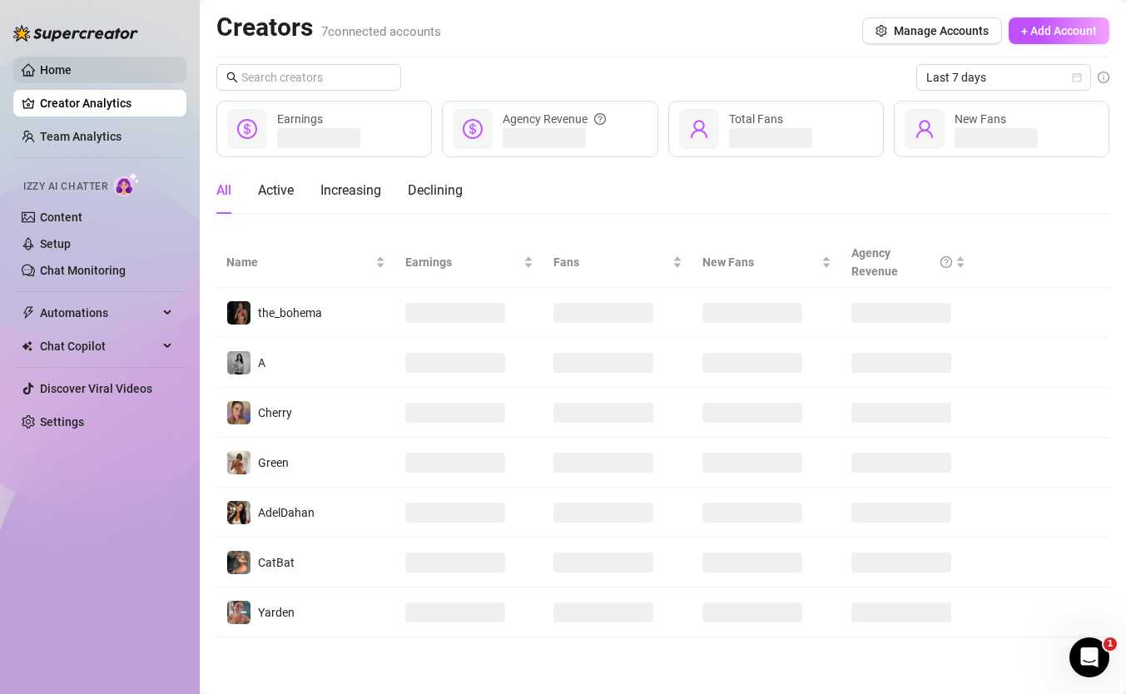
click at [72, 72] on link "Home" at bounding box center [56, 69] width 32 height 13
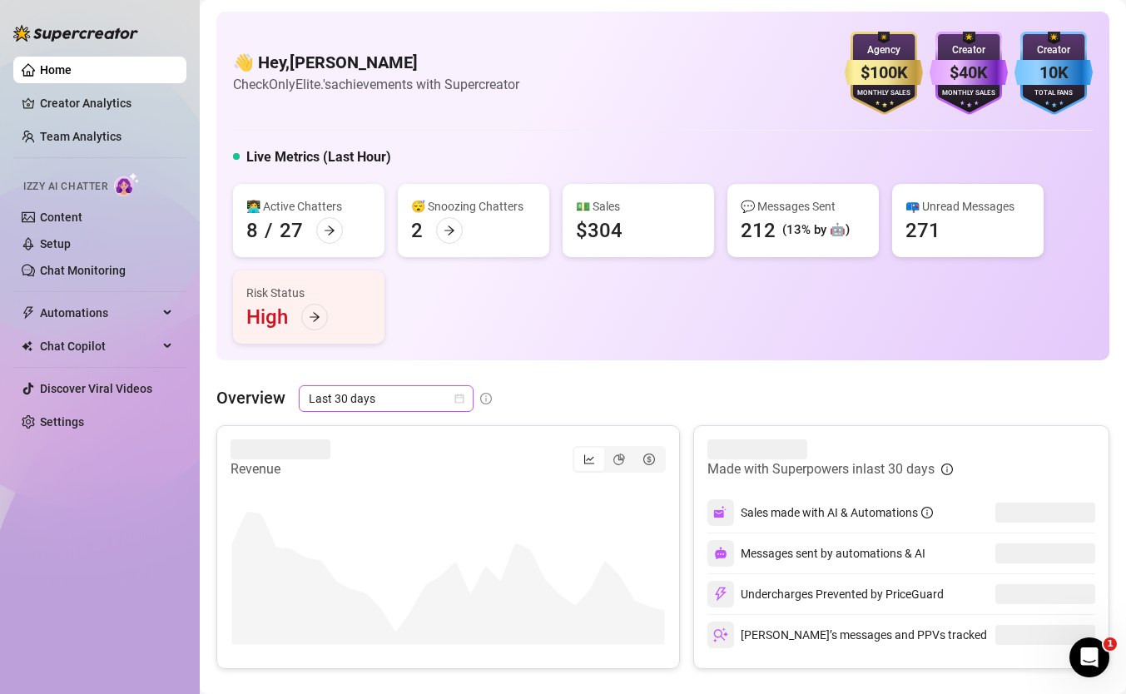
click at [433, 395] on span "Last 30 days" at bounding box center [386, 398] width 155 height 25
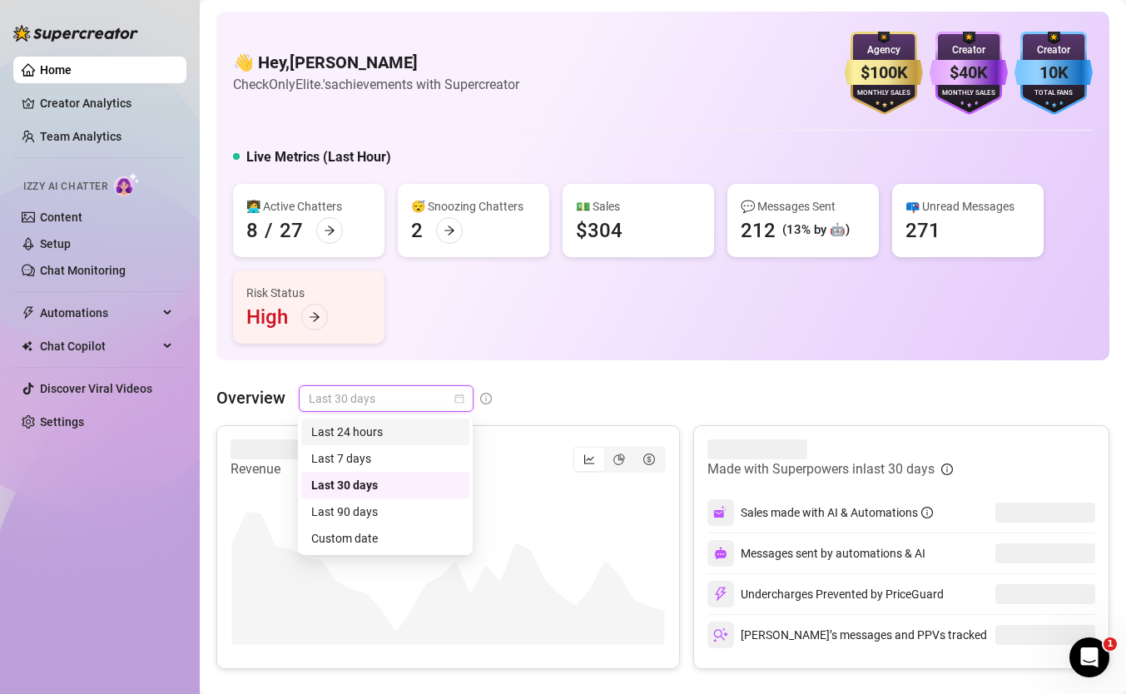
click at [398, 437] on div "Last 24 hours" at bounding box center [385, 432] width 148 height 18
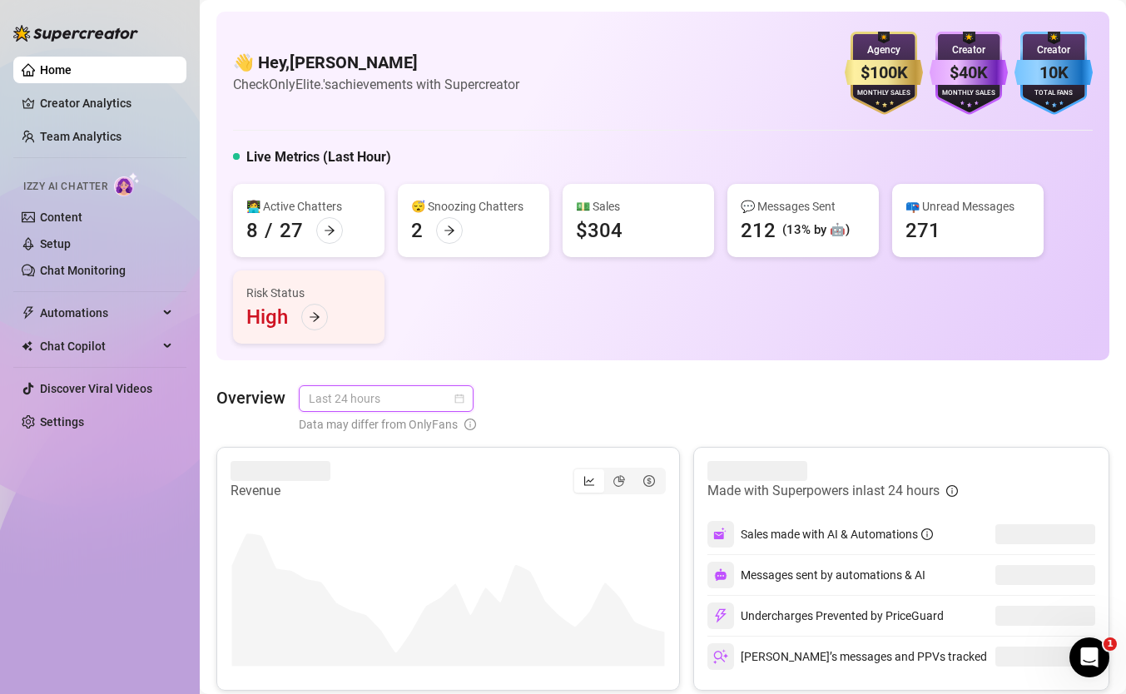
click at [433, 397] on span "Last 24 hours" at bounding box center [386, 398] width 155 height 25
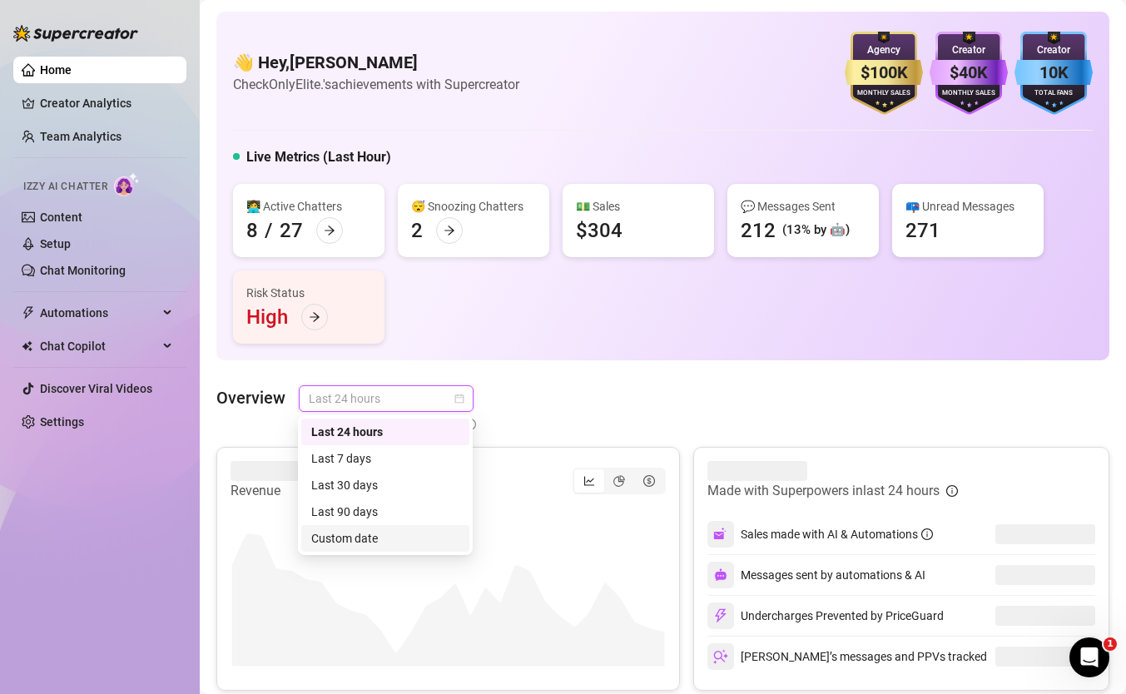
click at [389, 545] on div "Custom date" at bounding box center [385, 538] width 148 height 18
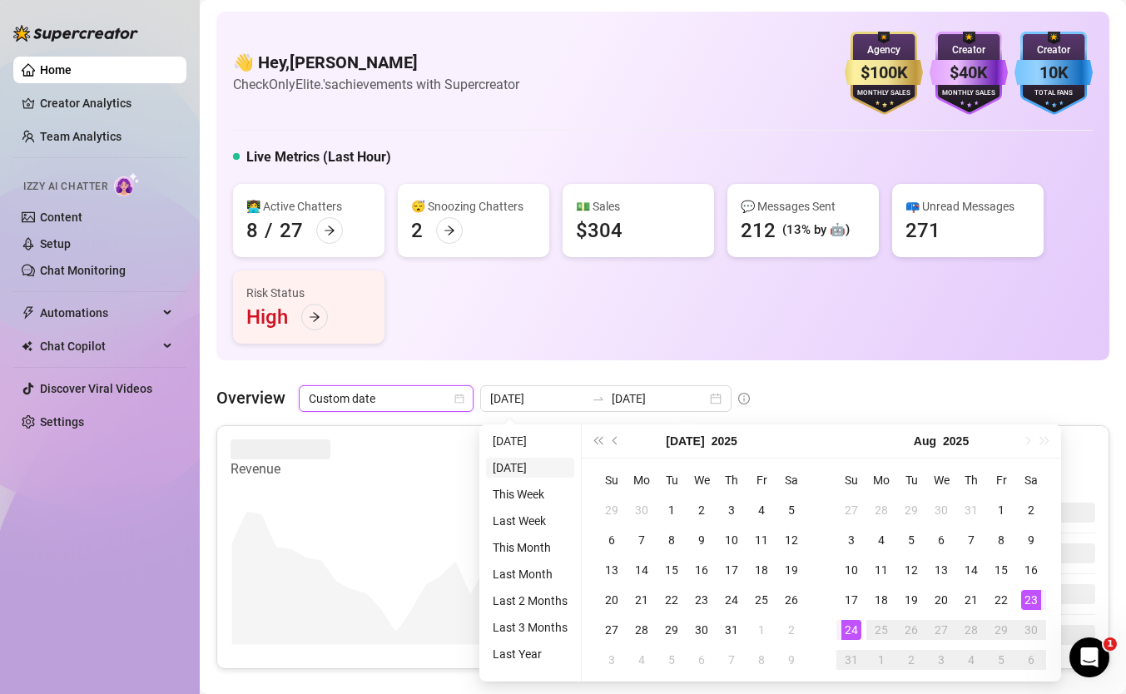
type input "[DATE]"
click at [537, 450] on li "[DATE]" at bounding box center [530, 441] width 88 height 20
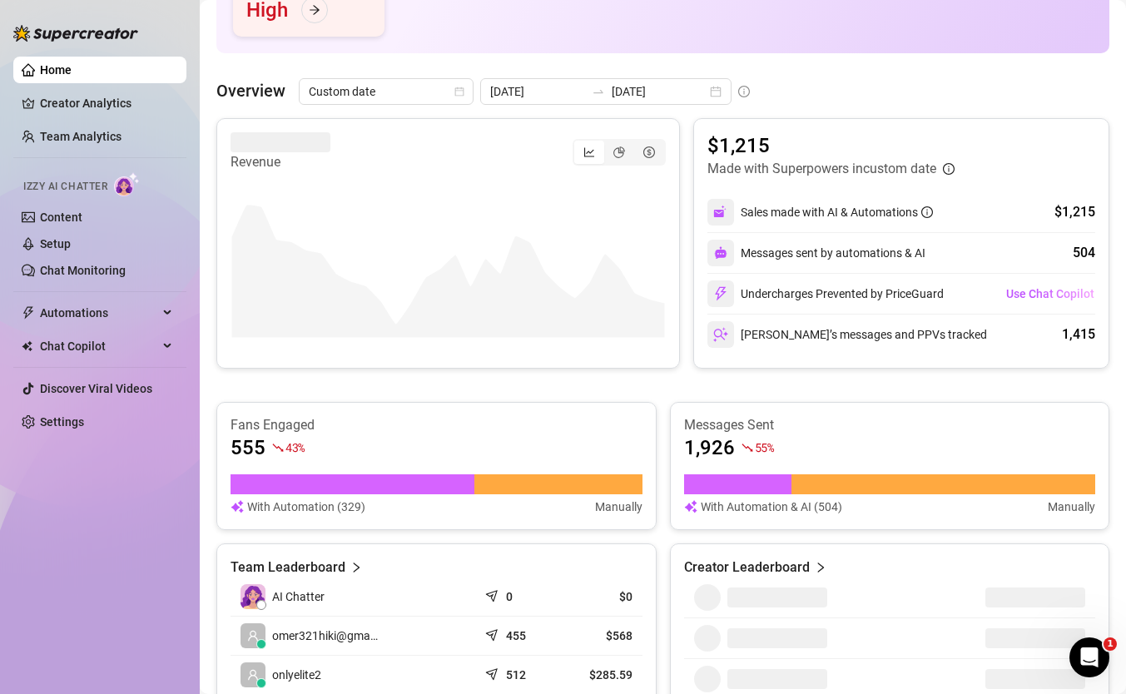
scroll to position [309, 0]
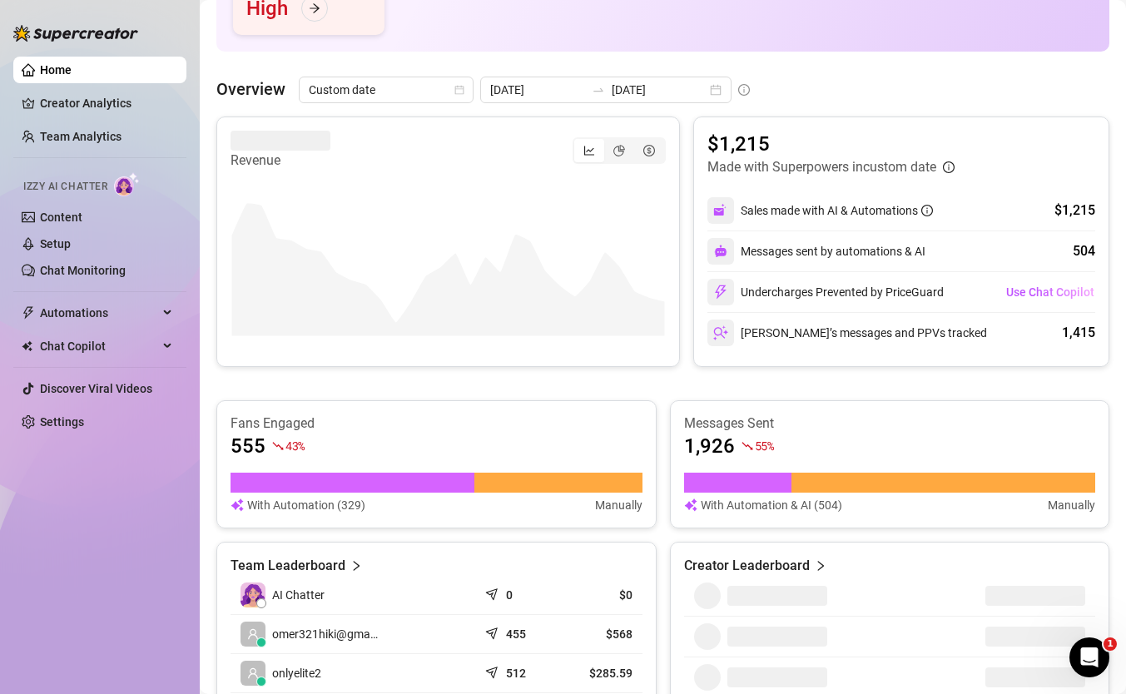
click at [617, 280] on canvas at bounding box center [447, 254] width 435 height 166
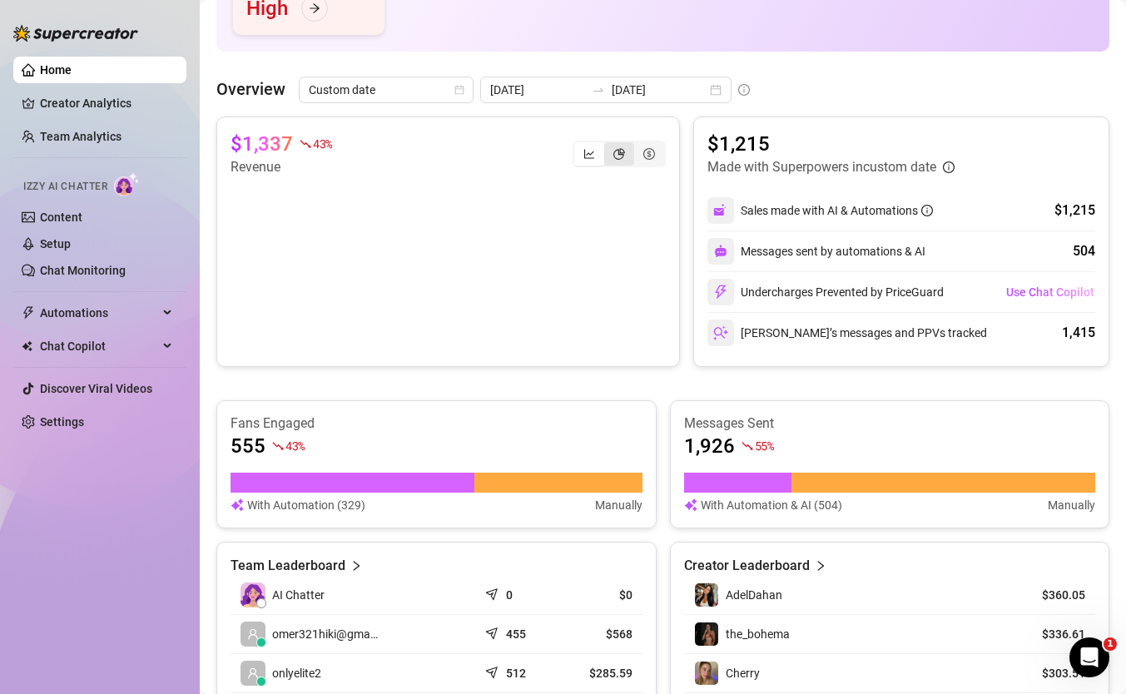
click at [621, 153] on icon "pie-chart" at bounding box center [619, 154] width 12 height 12
click at [608, 145] on input "segmented control" at bounding box center [608, 145] width 0 height 0
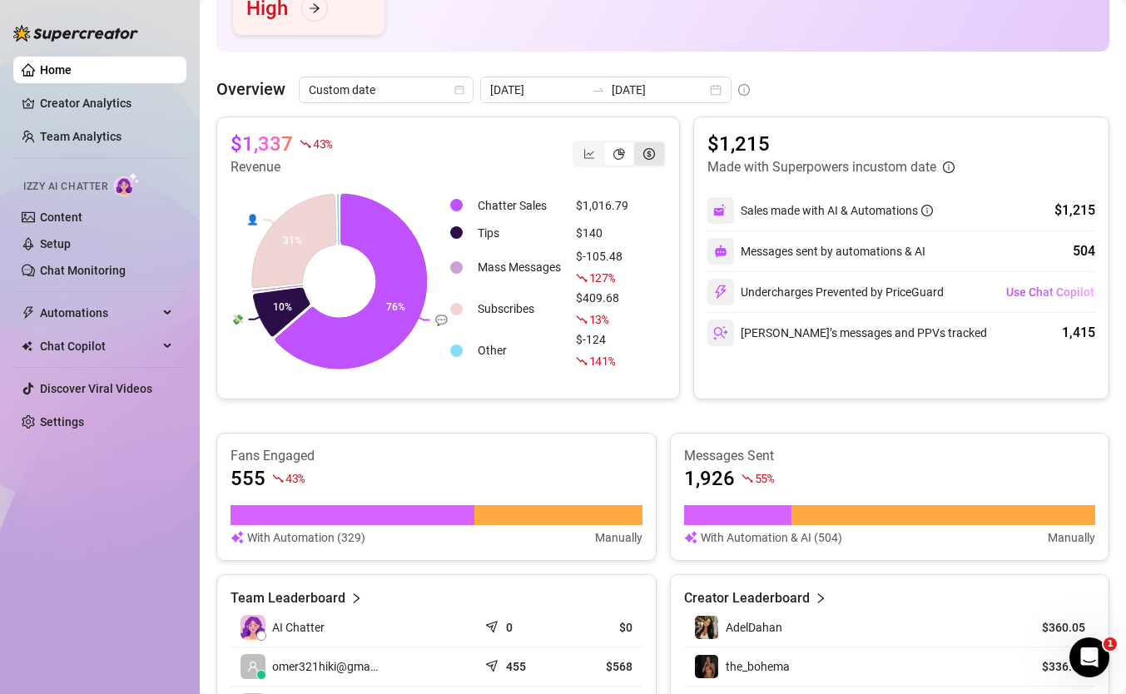
click at [645, 155] on icon "dollar-circle" at bounding box center [649, 154] width 12 height 12
click at [638, 145] on input "segmented control" at bounding box center [638, 145] width 0 height 0
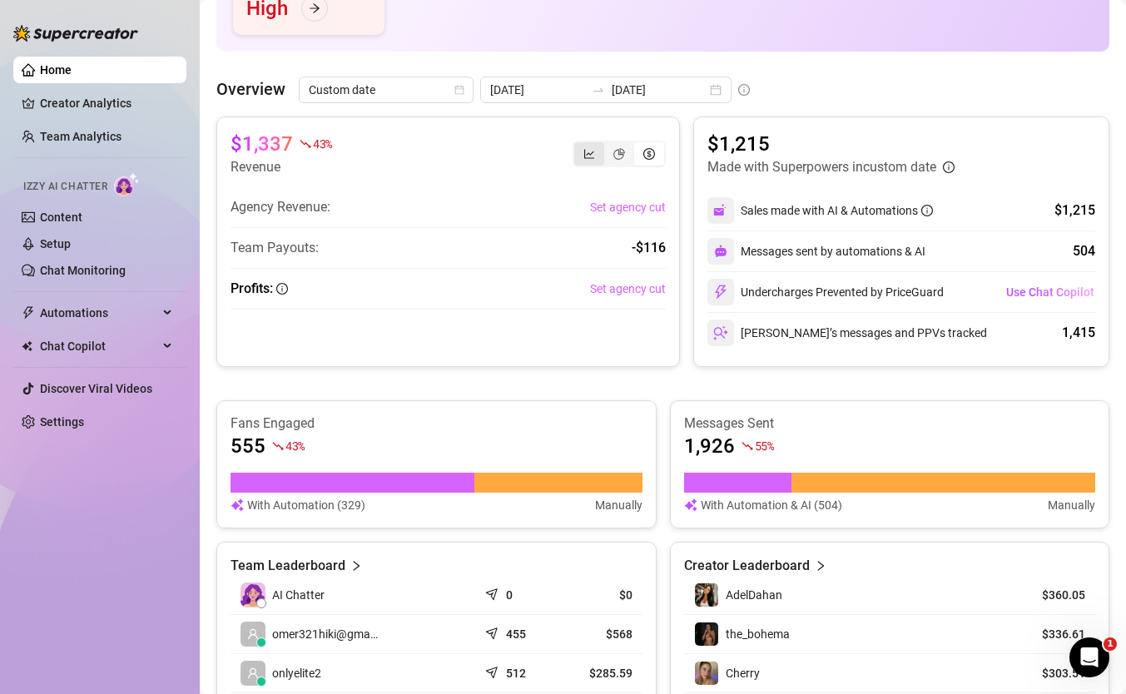
click at [590, 157] on icon "line-chart" at bounding box center [589, 153] width 10 height 9
click at [578, 145] on input "segmented control" at bounding box center [578, 145] width 0 height 0
click at [624, 164] on div "segmented control" at bounding box center [619, 153] width 30 height 23
click at [608, 145] on input "segmented control" at bounding box center [608, 145] width 0 height 0
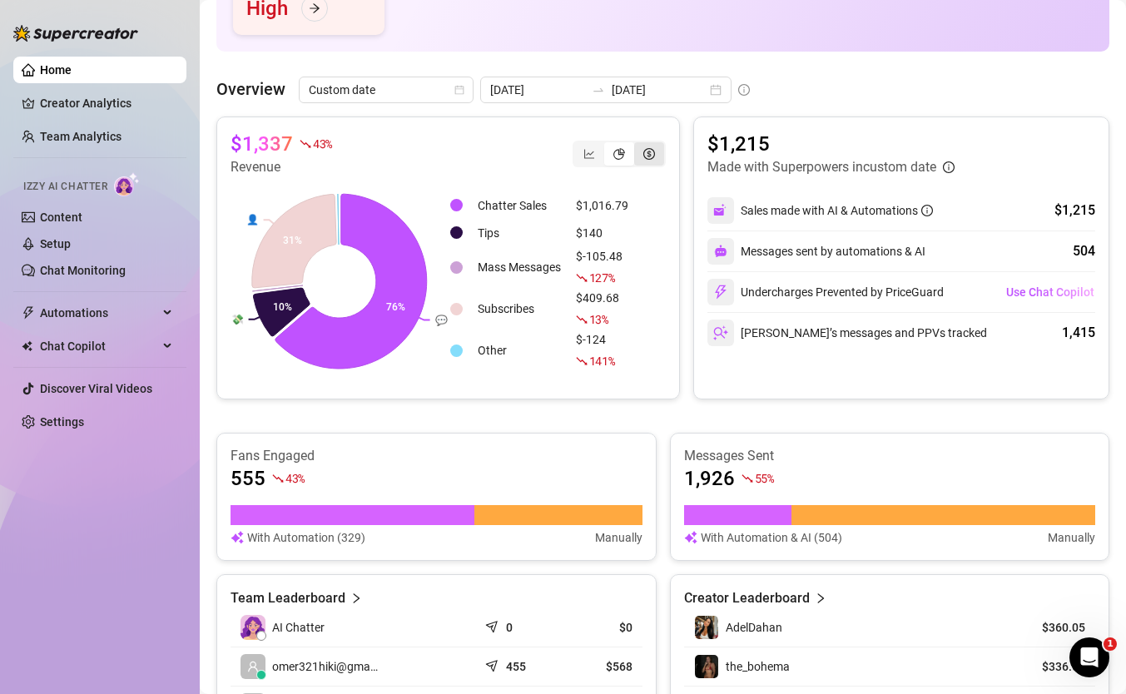
click at [637, 162] on div "segmented control" at bounding box center [649, 153] width 30 height 23
click at [638, 145] on input "segmented control" at bounding box center [638, 145] width 0 height 0
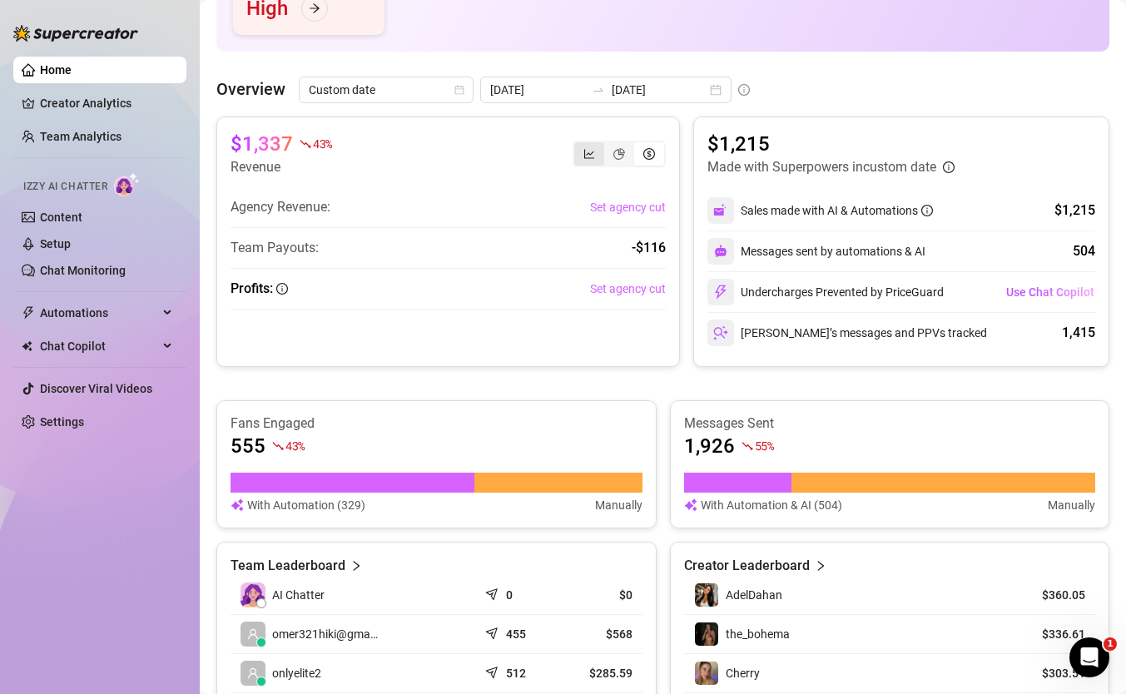
click at [596, 160] on div "segmented control" at bounding box center [589, 153] width 30 height 23
click at [578, 145] on input "segmented control" at bounding box center [578, 145] width 0 height 0
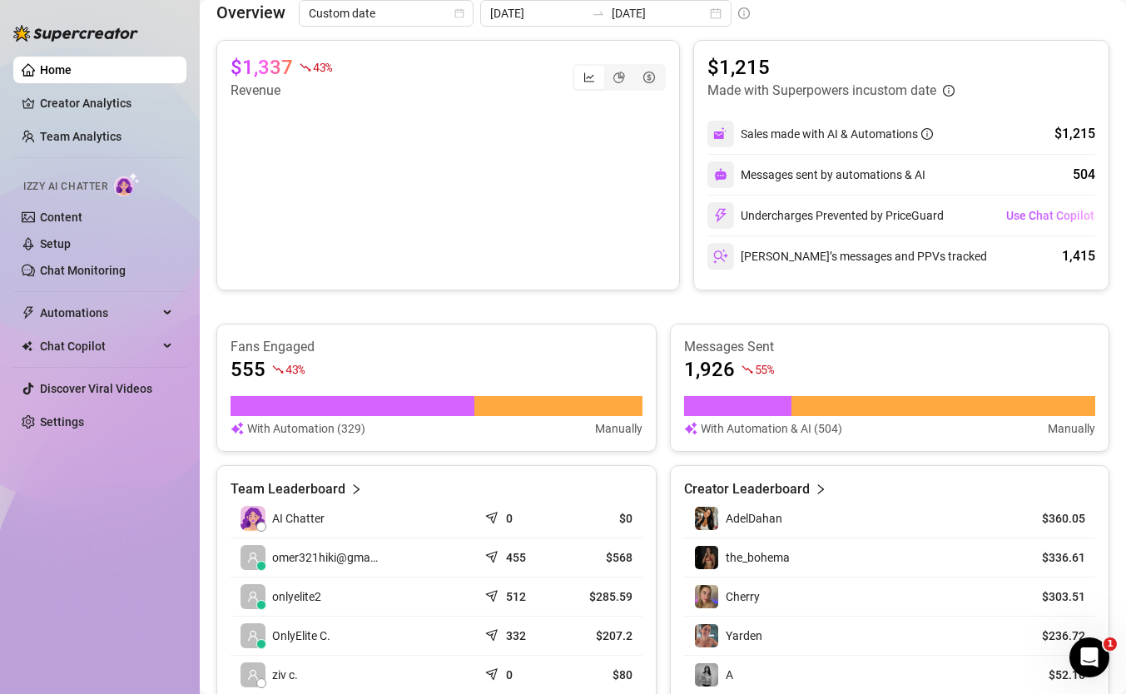
scroll to position [309, 0]
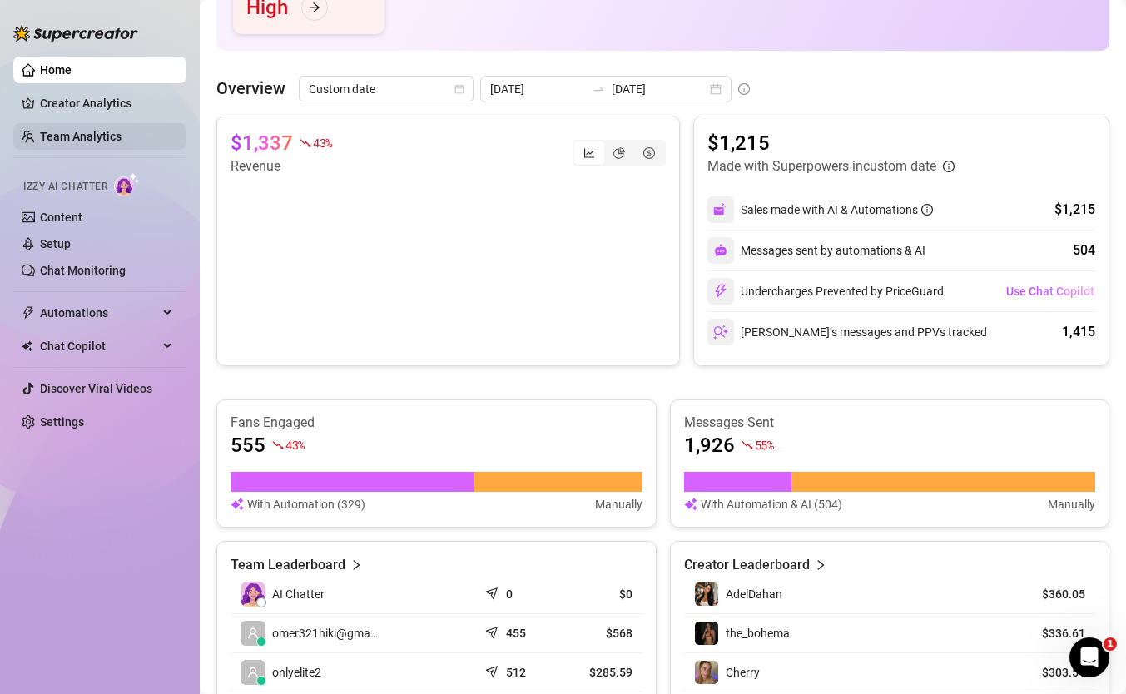
click at [102, 143] on link "Team Analytics" at bounding box center [81, 136] width 82 height 13
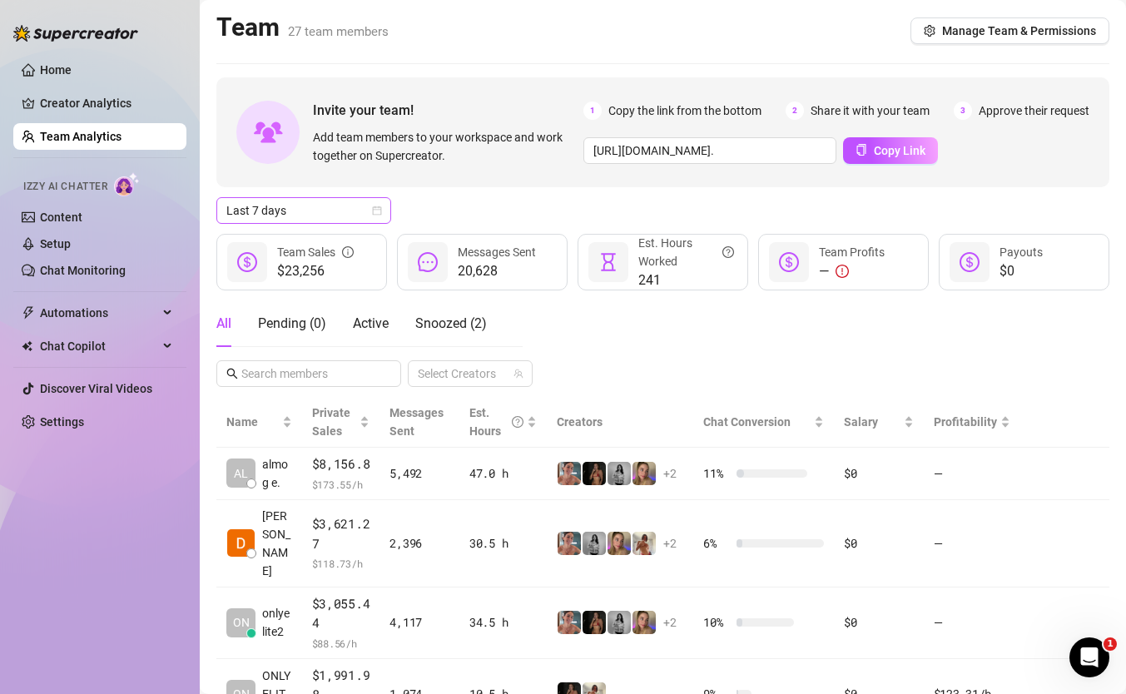
click at [362, 210] on span "Last 7 days" at bounding box center [303, 210] width 155 height 25
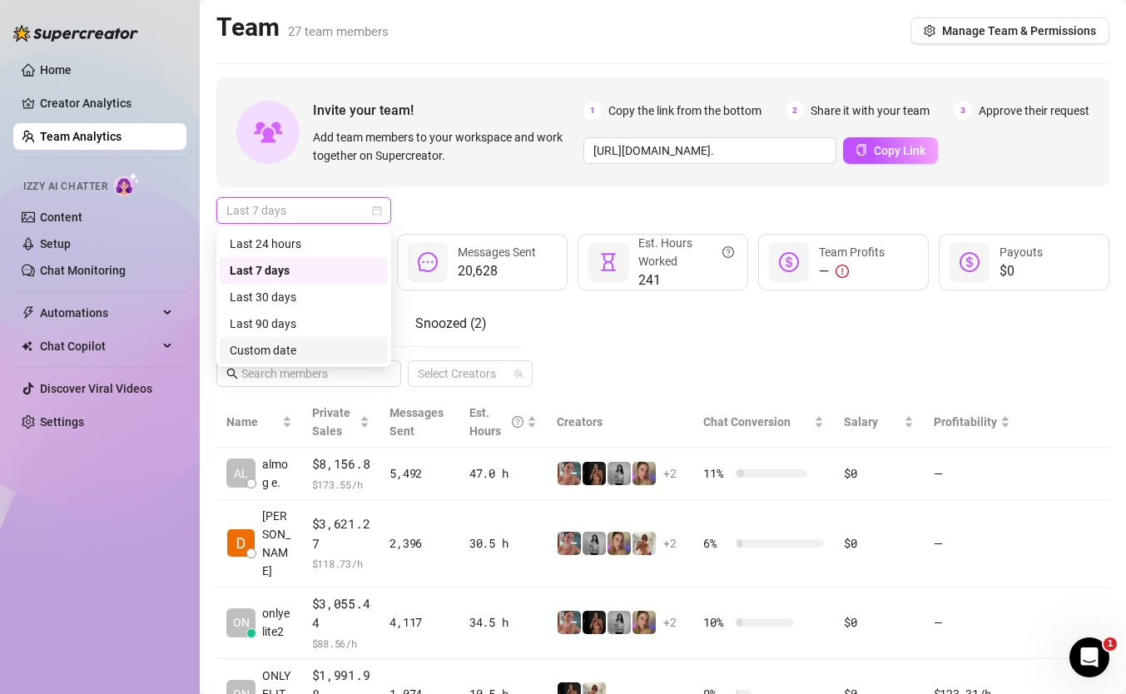
click at [317, 357] on div "Custom date" at bounding box center [304, 350] width 148 height 18
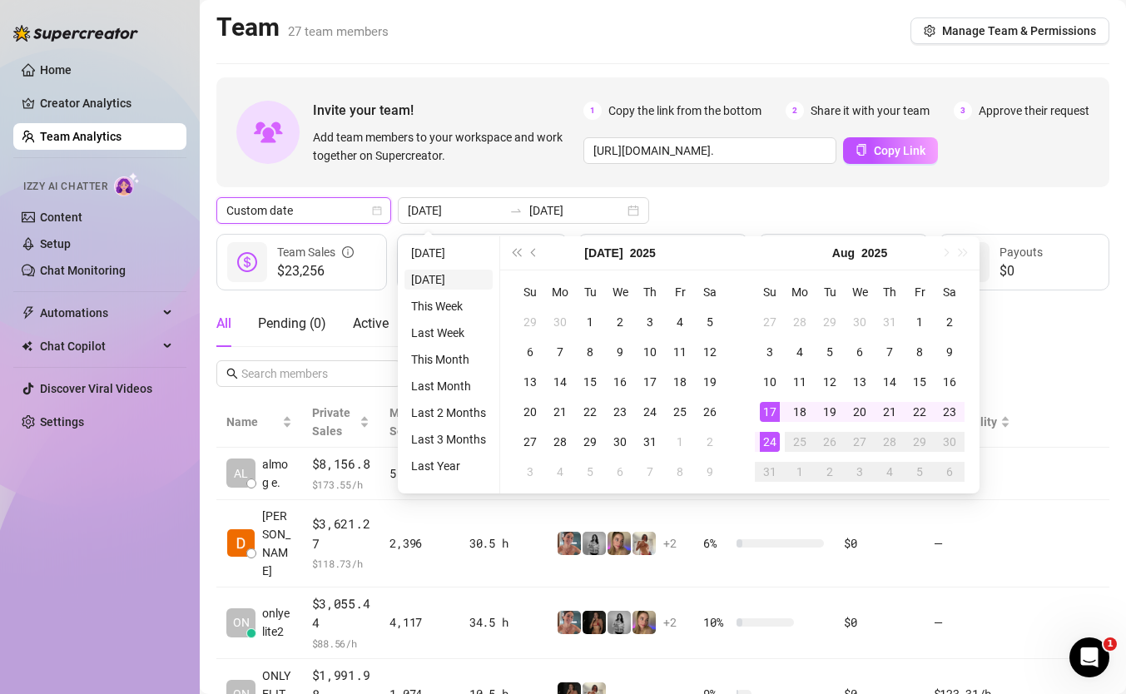
type input "2025-08-23"
type input "[DATE]"
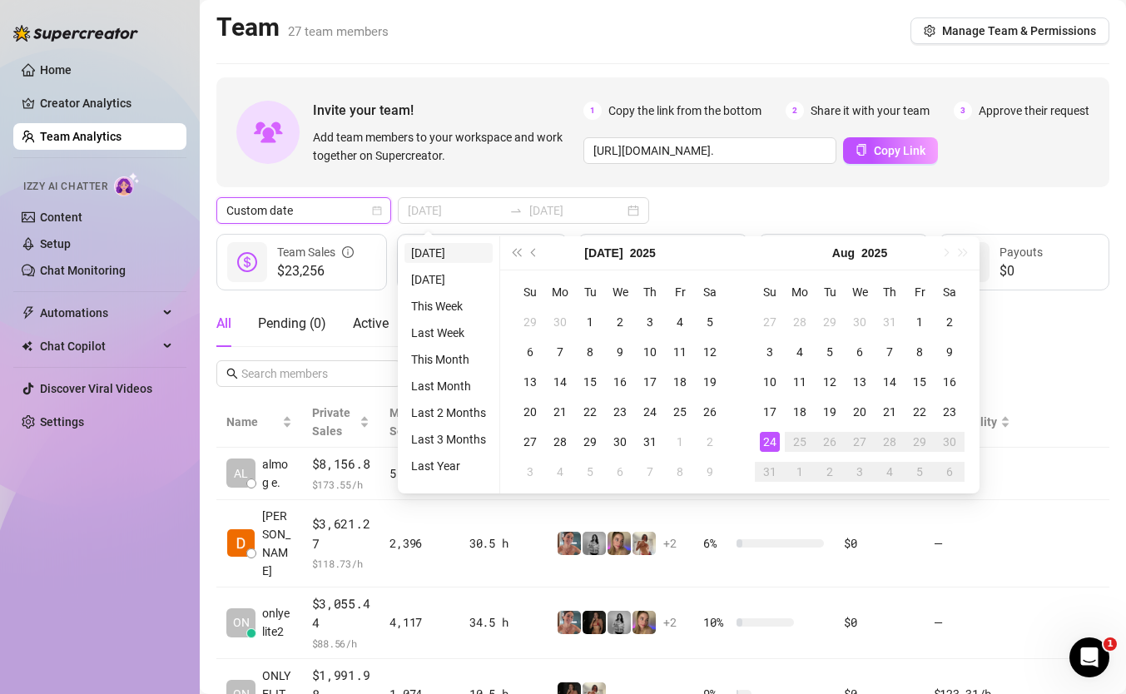
click at [445, 248] on li "[DATE]" at bounding box center [448, 253] width 88 height 20
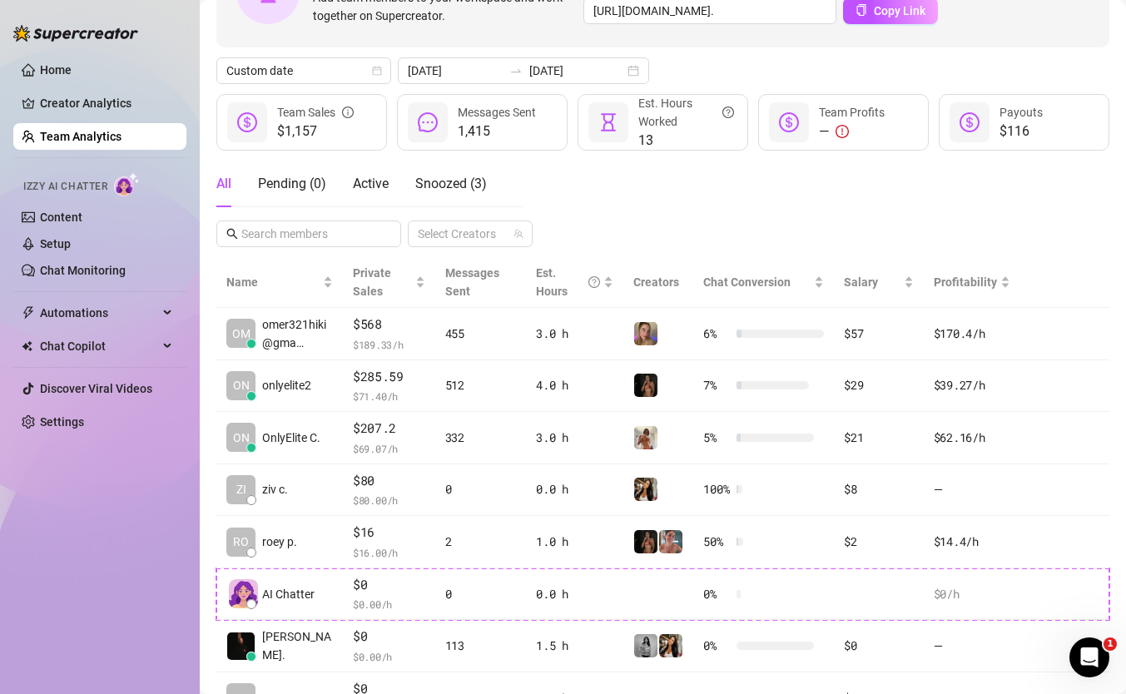
scroll to position [143, 0]
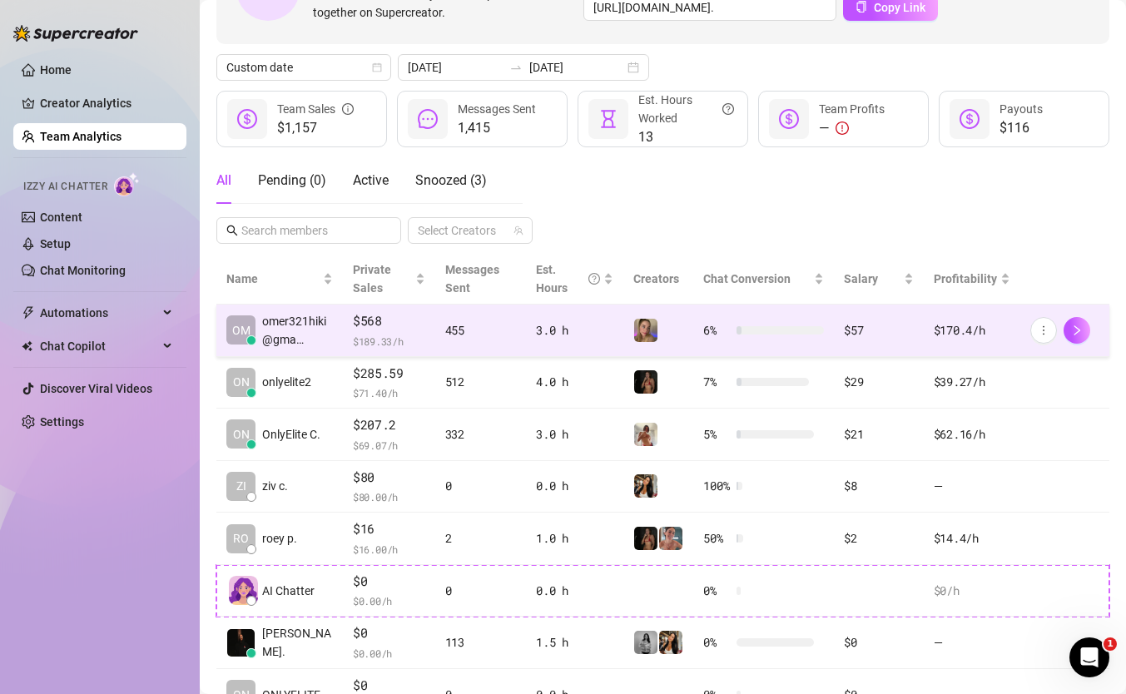
click at [431, 349] on td "$568 $ 189.33 /h" at bounding box center [389, 330] width 92 height 52
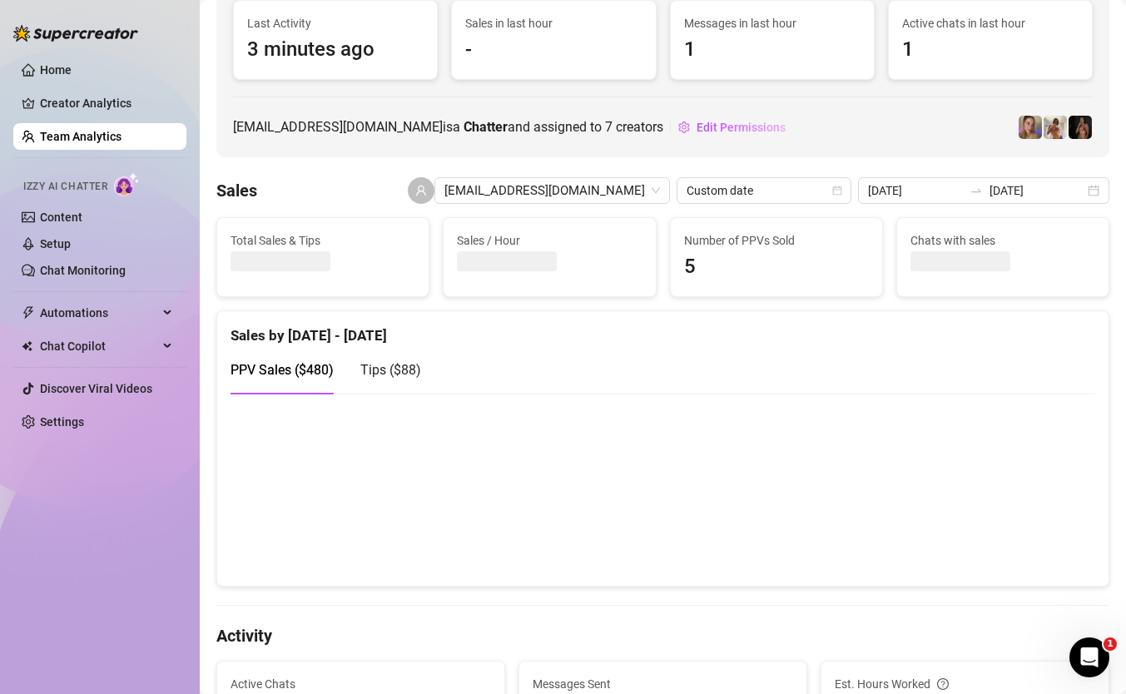
click at [414, 385] on div "Tips ( $88 )" at bounding box center [390, 369] width 61 height 47
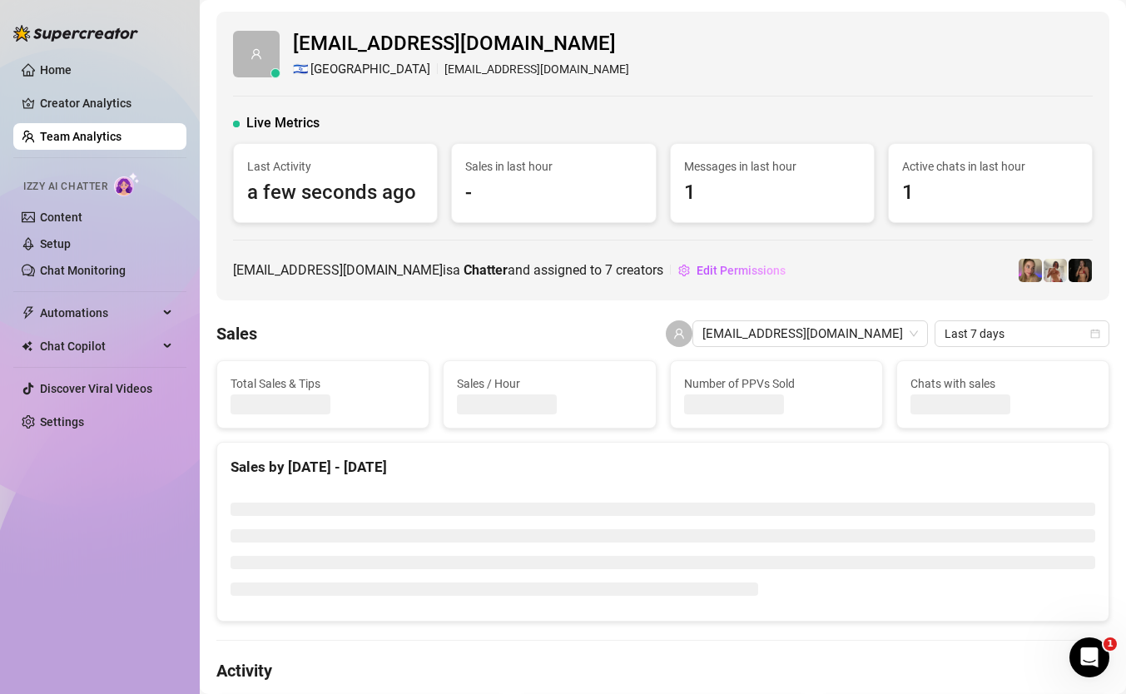
click at [805, 82] on div "[EMAIL_ADDRESS][DOMAIN_NAME] 🇮🇱 [GEOGRAPHIC_DATA] [EMAIL_ADDRESS][DOMAIN_NAME] …" at bounding box center [662, 156] width 893 height 289
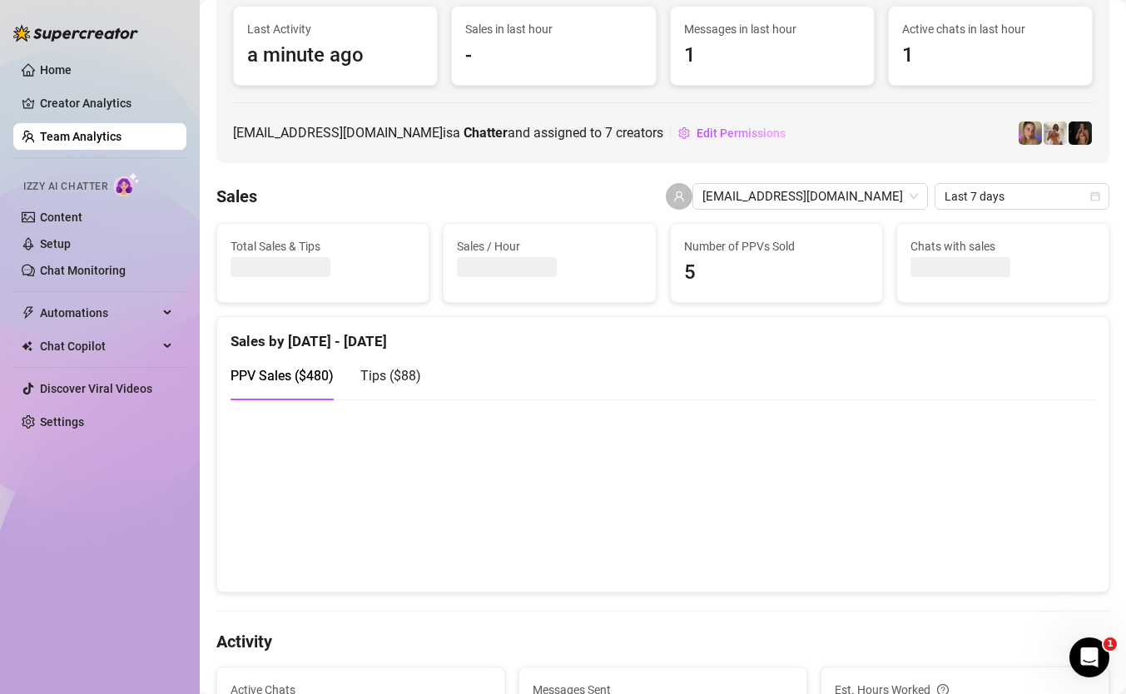
scroll to position [141, 0]
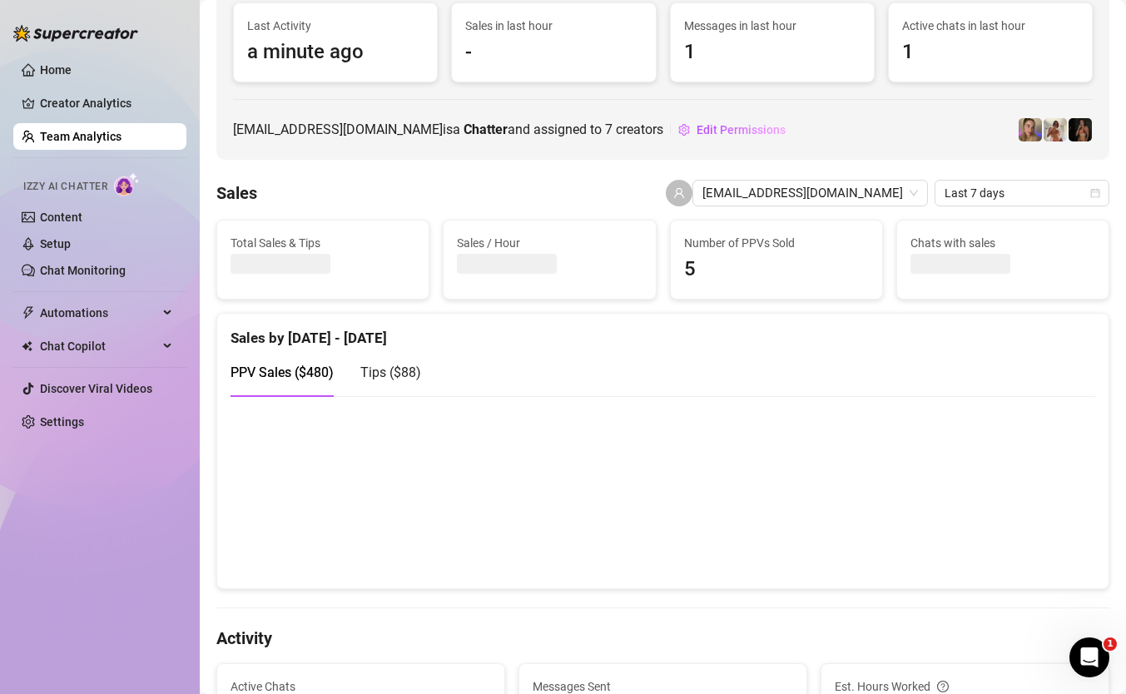
click at [101, 133] on link "Team Analytics" at bounding box center [81, 136] width 82 height 13
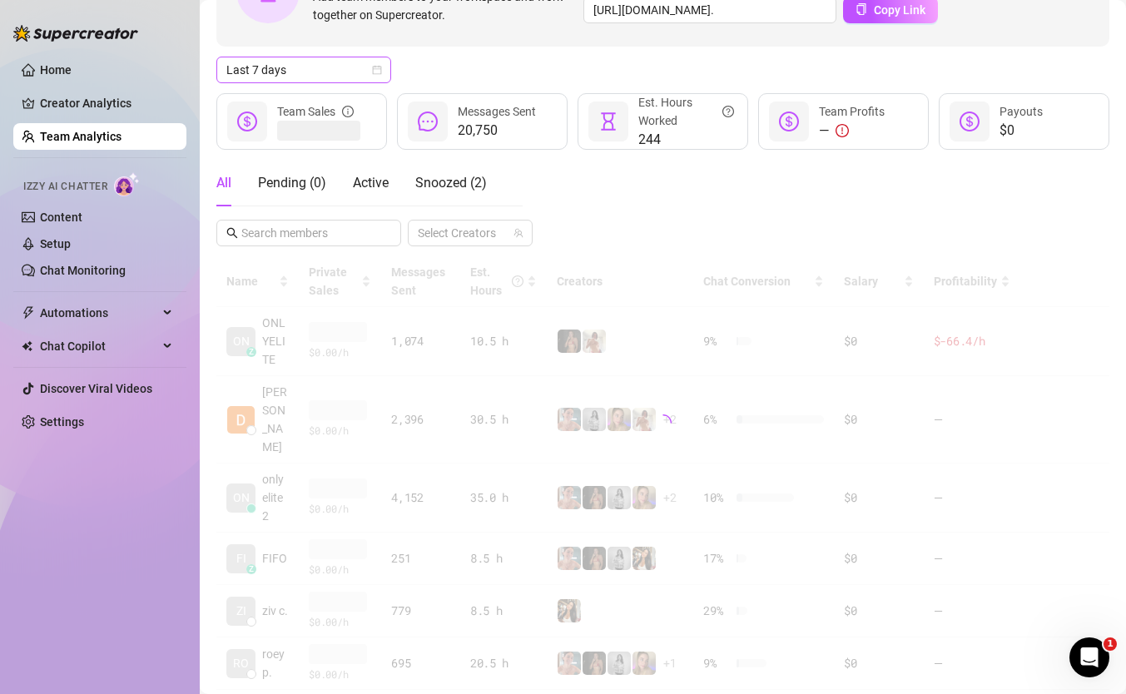
click at [321, 69] on span "Last 7 days" at bounding box center [303, 69] width 155 height 25
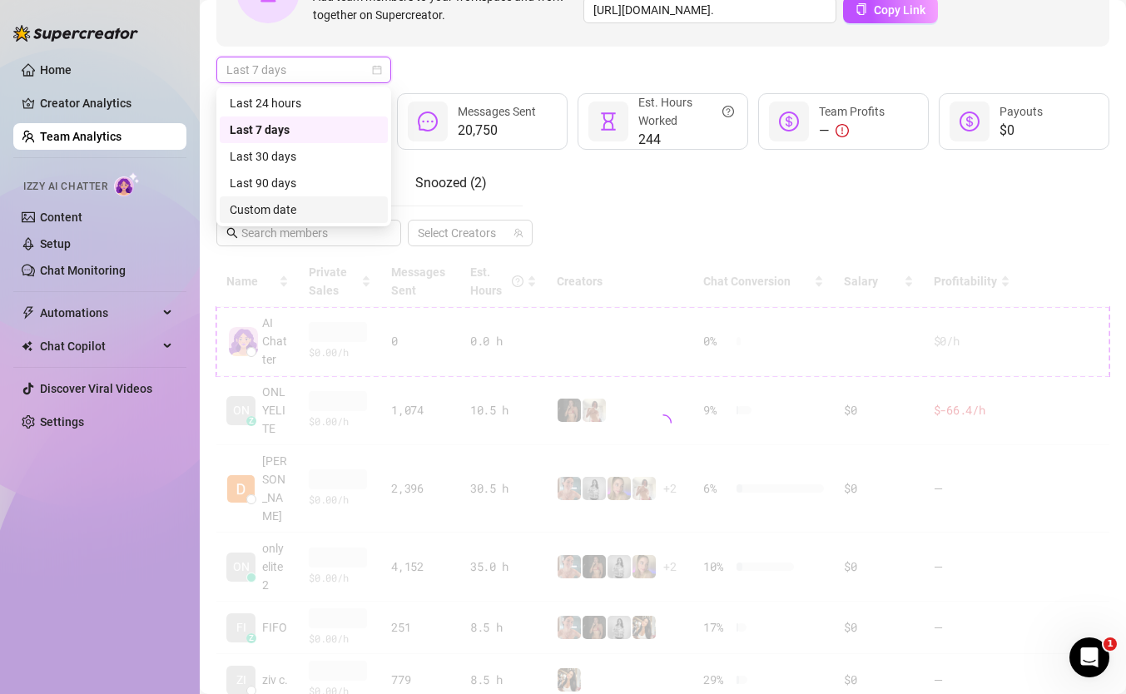
click at [333, 212] on div "Custom date" at bounding box center [304, 210] width 148 height 18
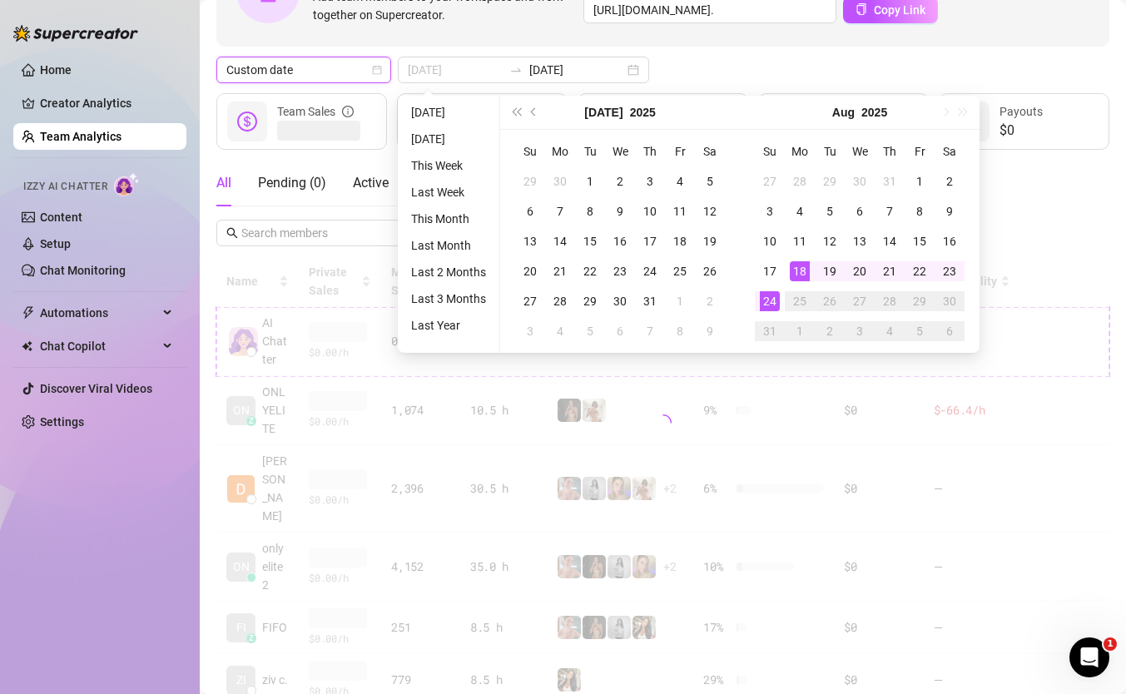
type input "[DATE]"
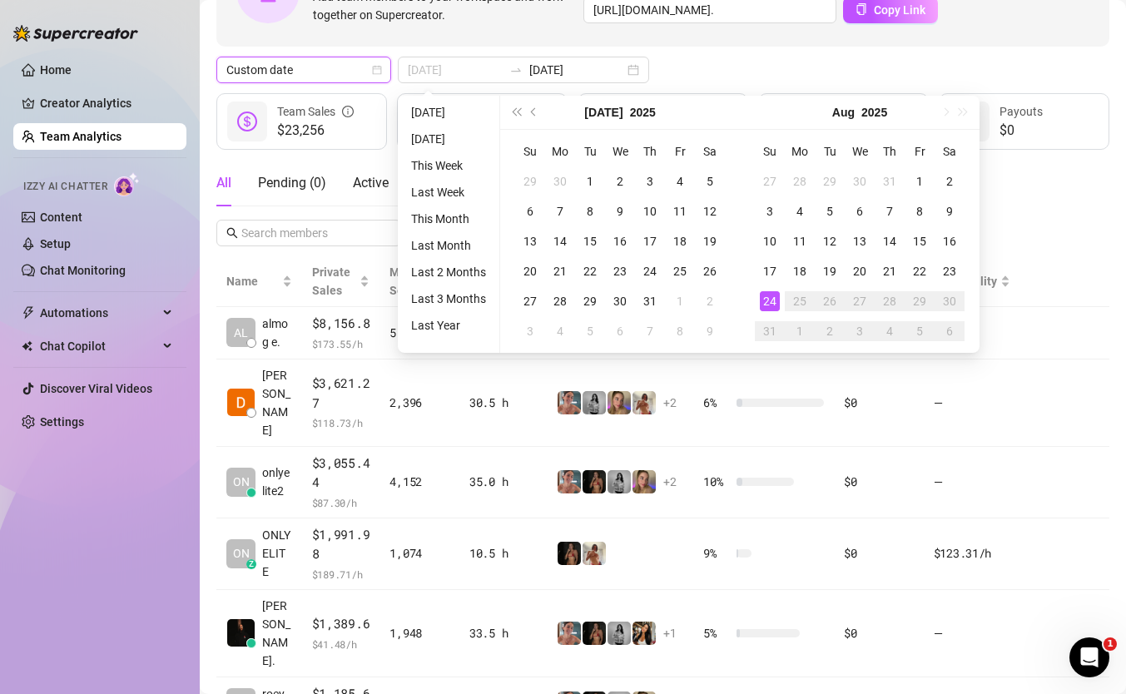
click at [770, 295] on div "24" at bounding box center [770, 301] width 20 height 20
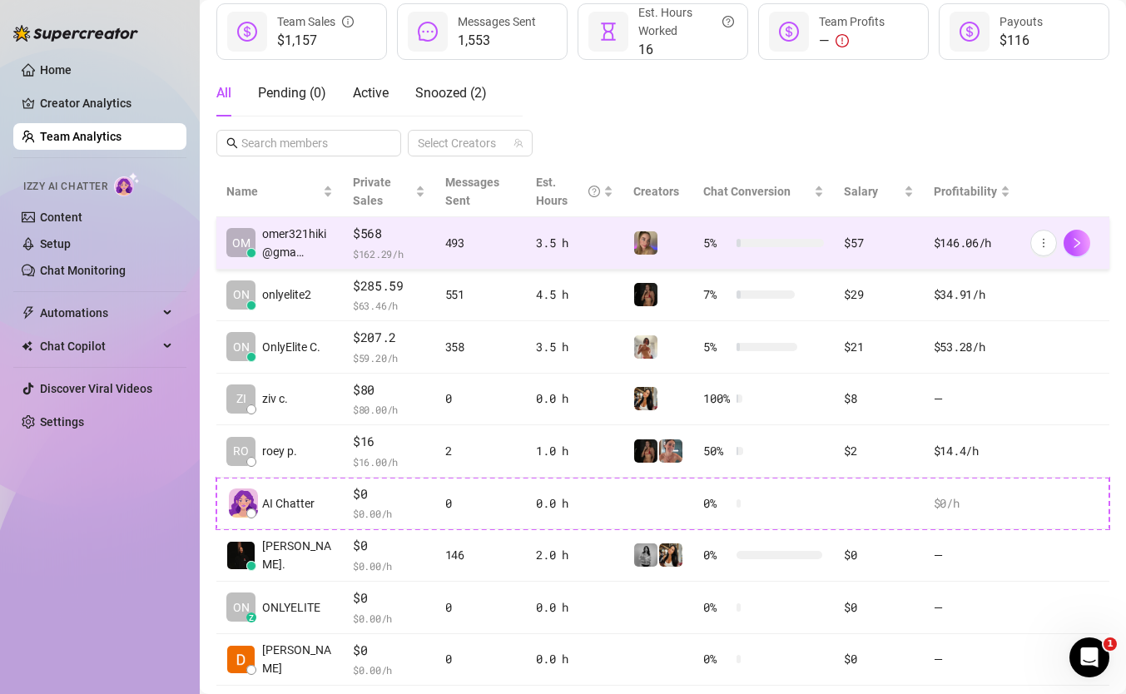
scroll to position [232, 0]
click at [602, 257] on td "3.5 h" at bounding box center [574, 241] width 97 height 52
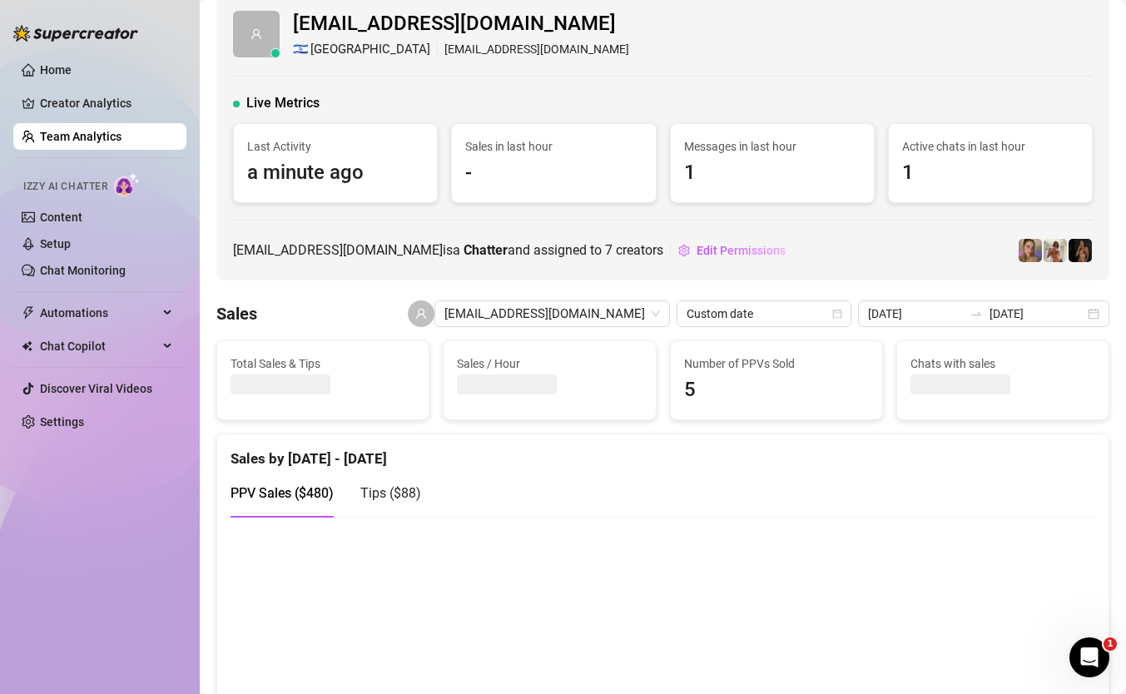
scroll to position [21, 0]
click at [377, 508] on div "Tips ( $88 )" at bounding box center [390, 491] width 61 height 47
click at [314, 498] on span "PPV Sales ( $480 )" at bounding box center [281, 492] width 103 height 16
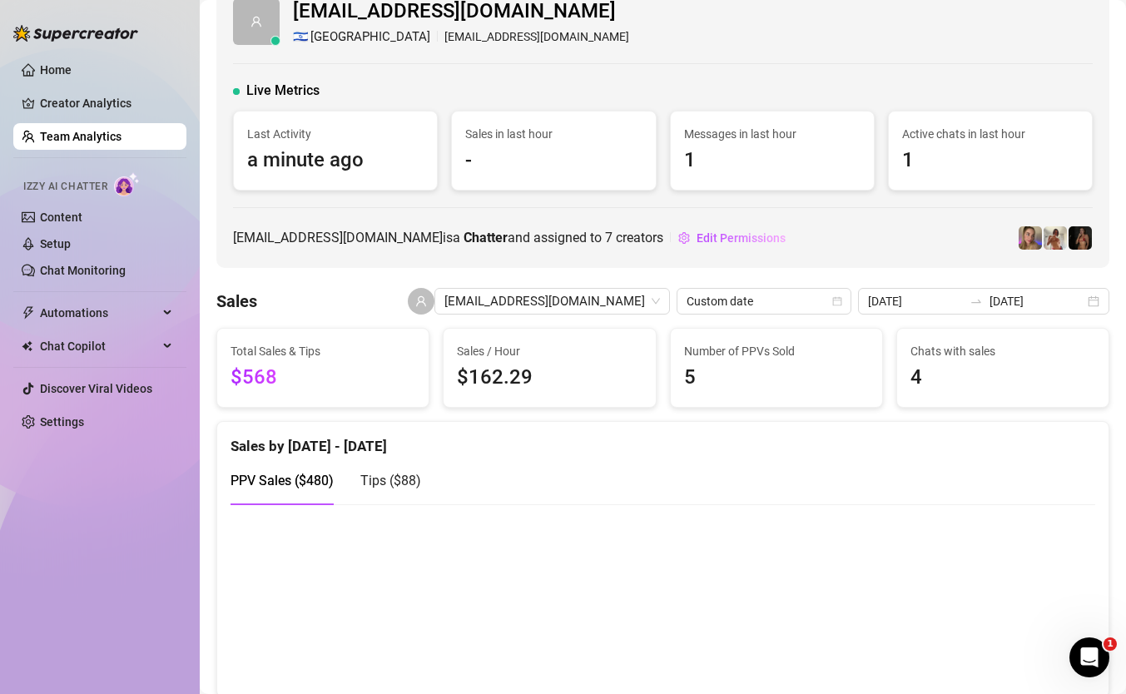
scroll to position [0, 0]
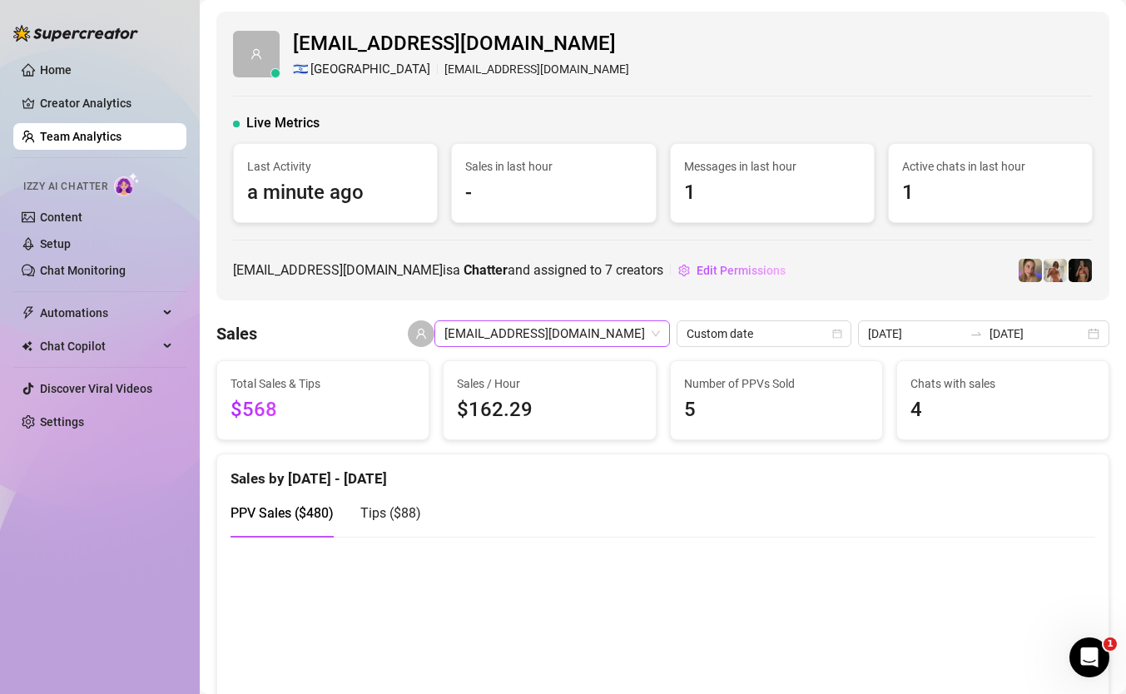
click at [579, 334] on span "[EMAIL_ADDRESS][DOMAIN_NAME]" at bounding box center [551, 333] width 215 height 25
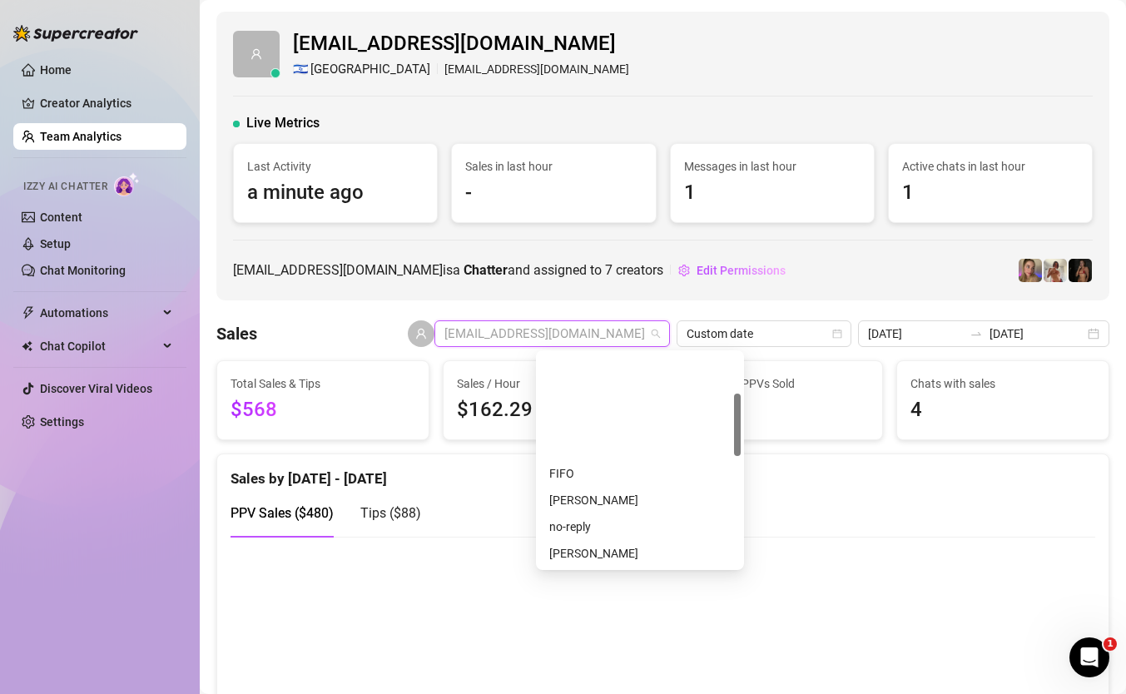
scroll to position [133, 0]
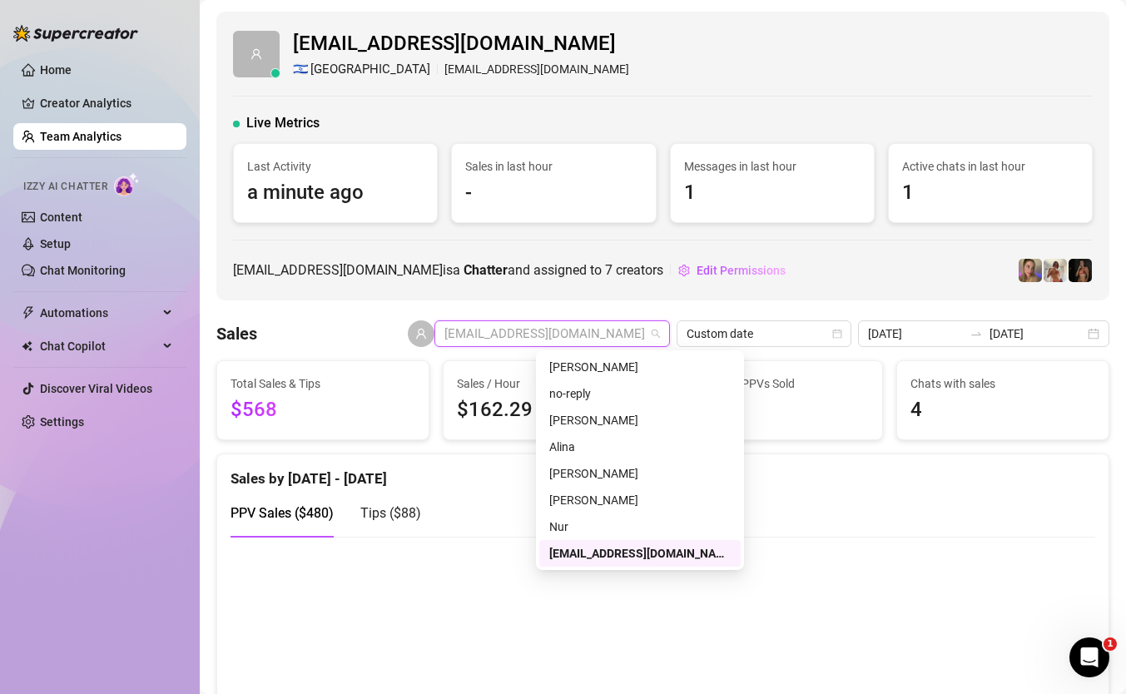
click at [594, 295] on div "omer321hiki@gmail.com 🇮🇱 Jerusalem omer321hiki@gmail.com Live Metrics Last Acti…" at bounding box center [662, 156] width 893 height 289
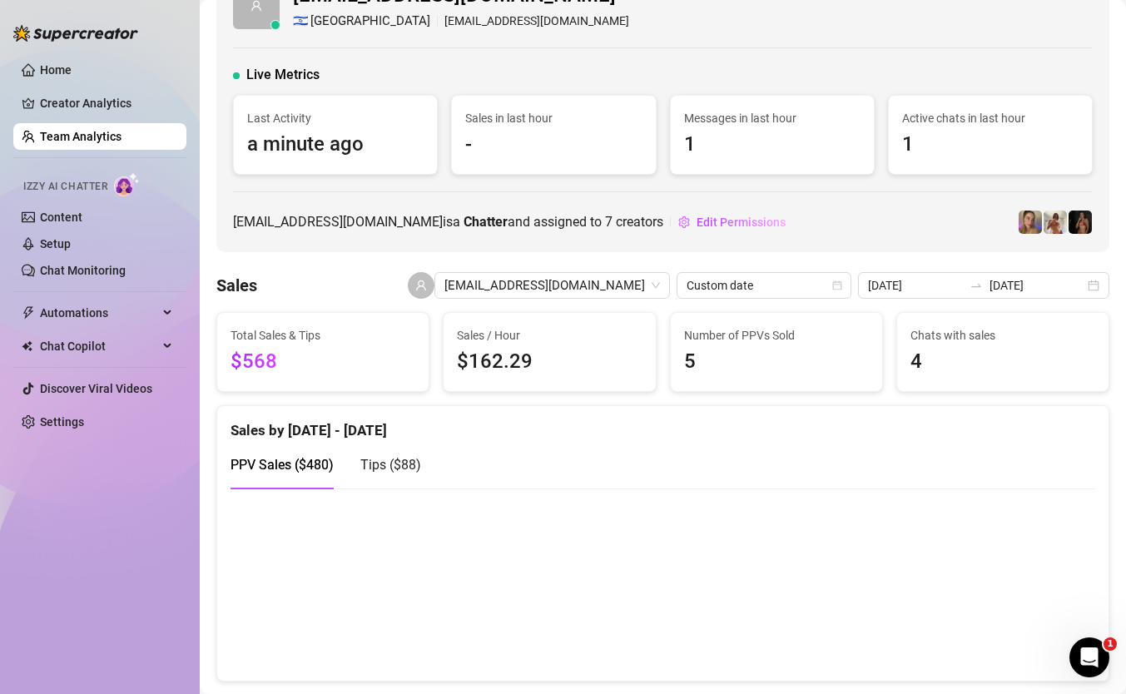
scroll to position [49, 0]
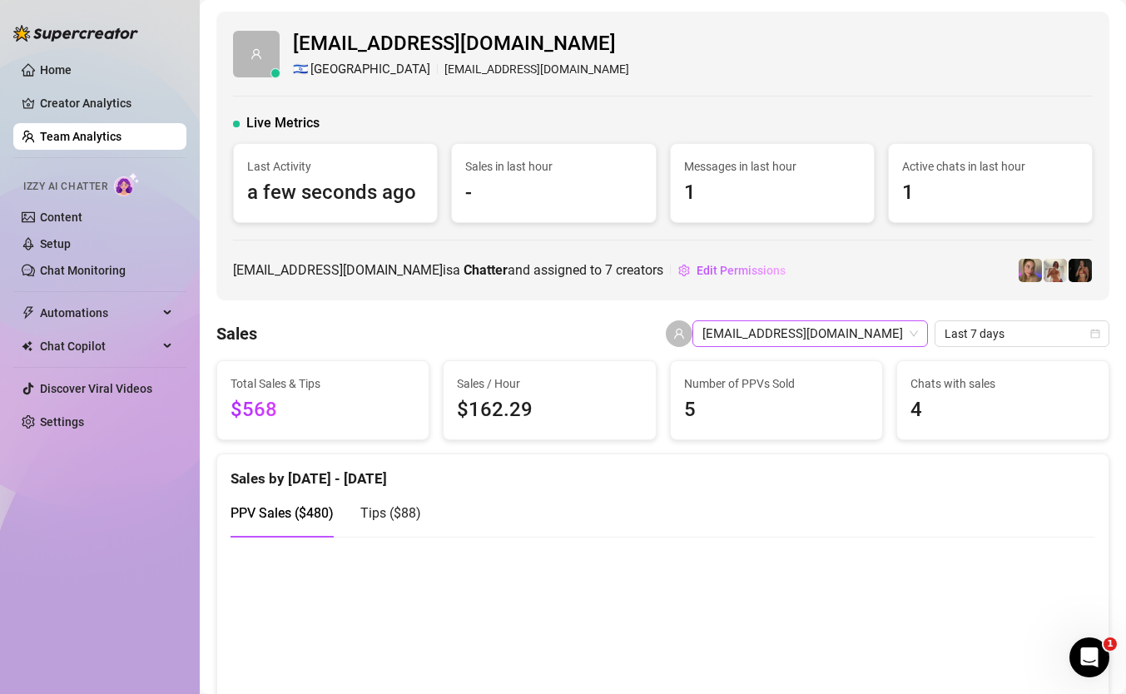
click at [859, 331] on span "[EMAIL_ADDRESS][DOMAIN_NAME]" at bounding box center [809, 333] width 215 height 25
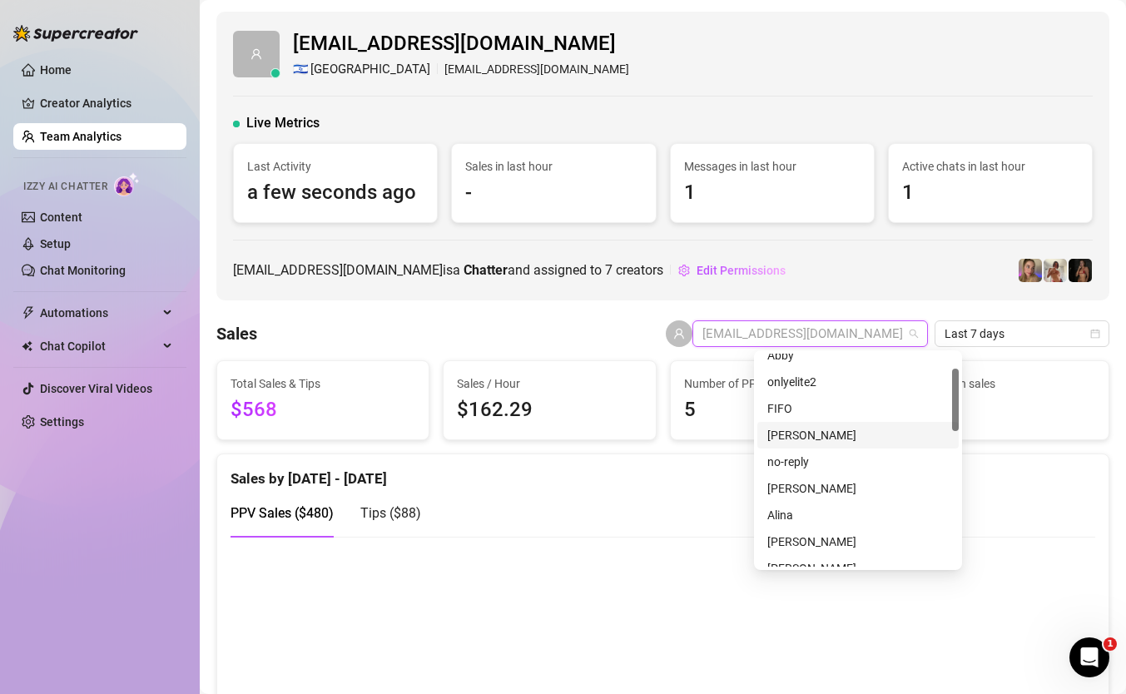
scroll to position [36, 0]
click at [833, 437] on div "FIFO" at bounding box center [857, 437] width 181 height 18
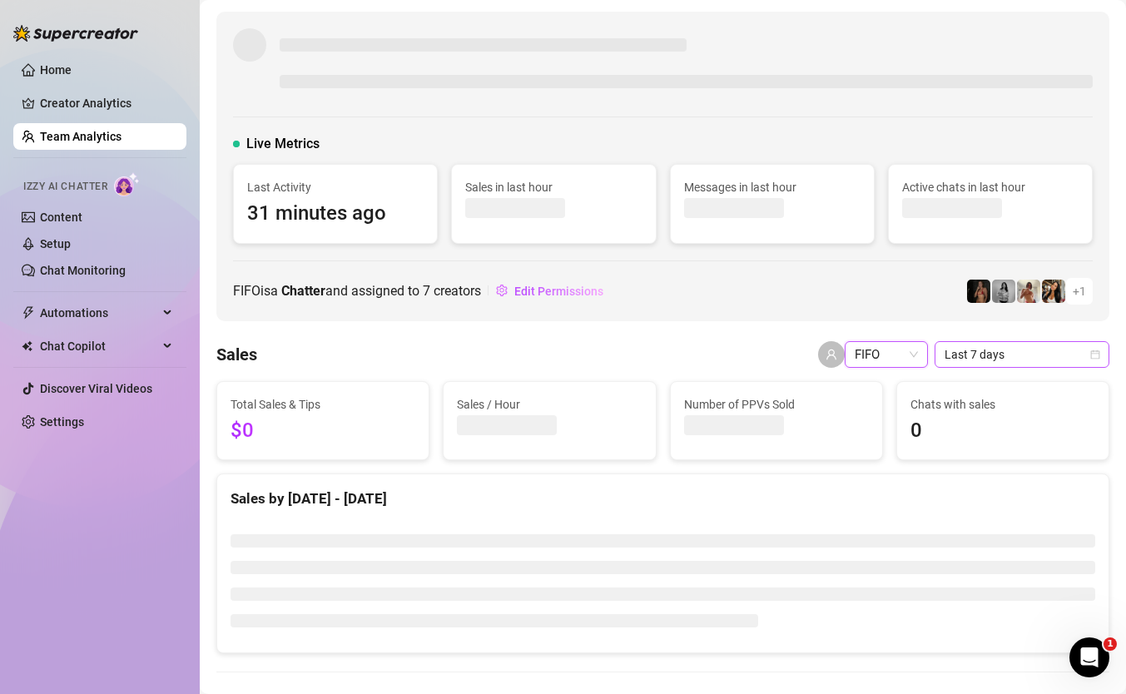
click at [995, 350] on span "Last 7 days" at bounding box center [1021, 354] width 155 height 25
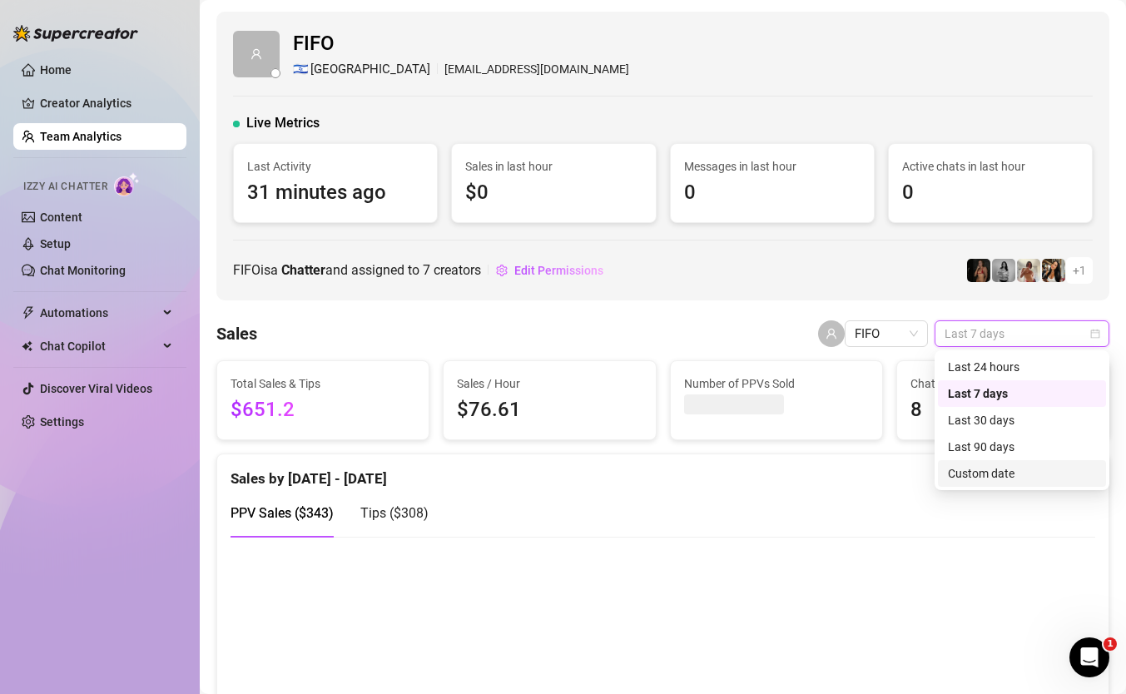
click at [960, 463] on div "Custom date" at bounding box center [1022, 473] width 168 height 27
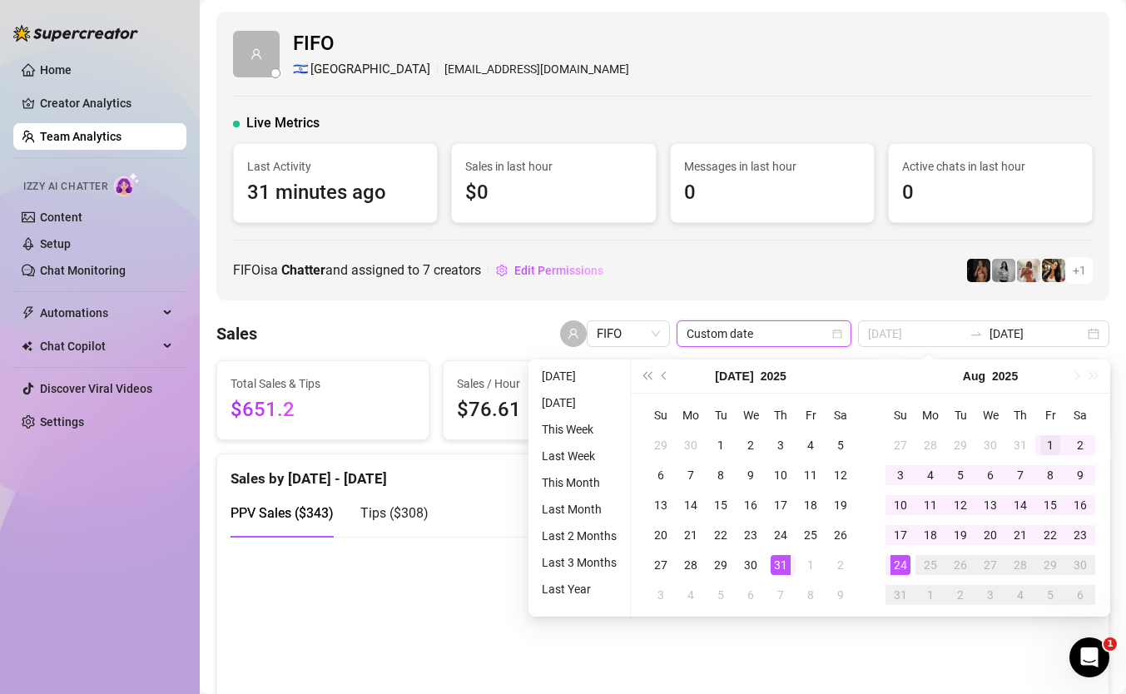
type input "[DATE]"
click at [1045, 435] on div "1" at bounding box center [1050, 445] width 20 height 20
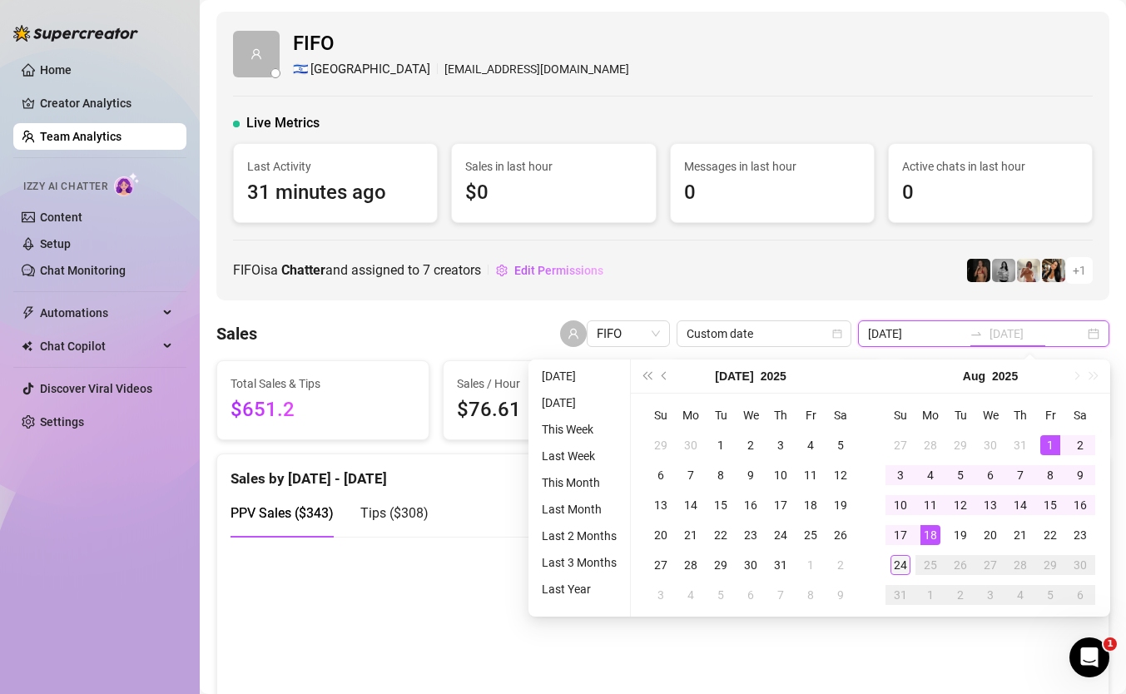
type input "[DATE]"
click at [899, 565] on div "24" at bounding box center [900, 565] width 20 height 20
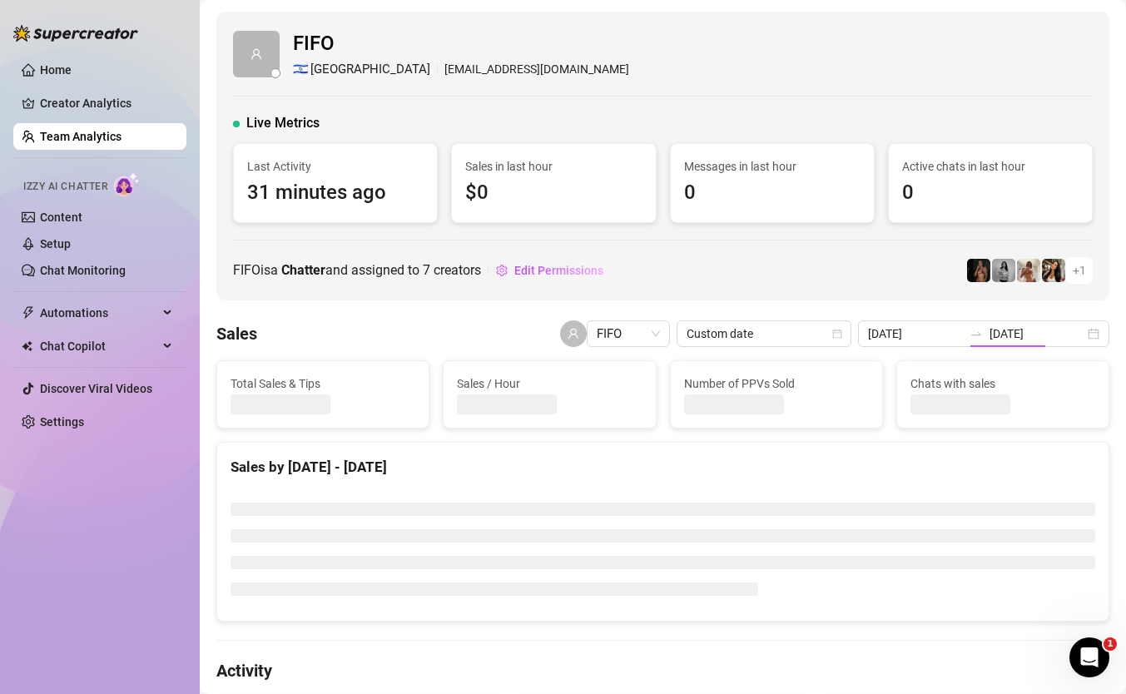
type input "[DATE]"
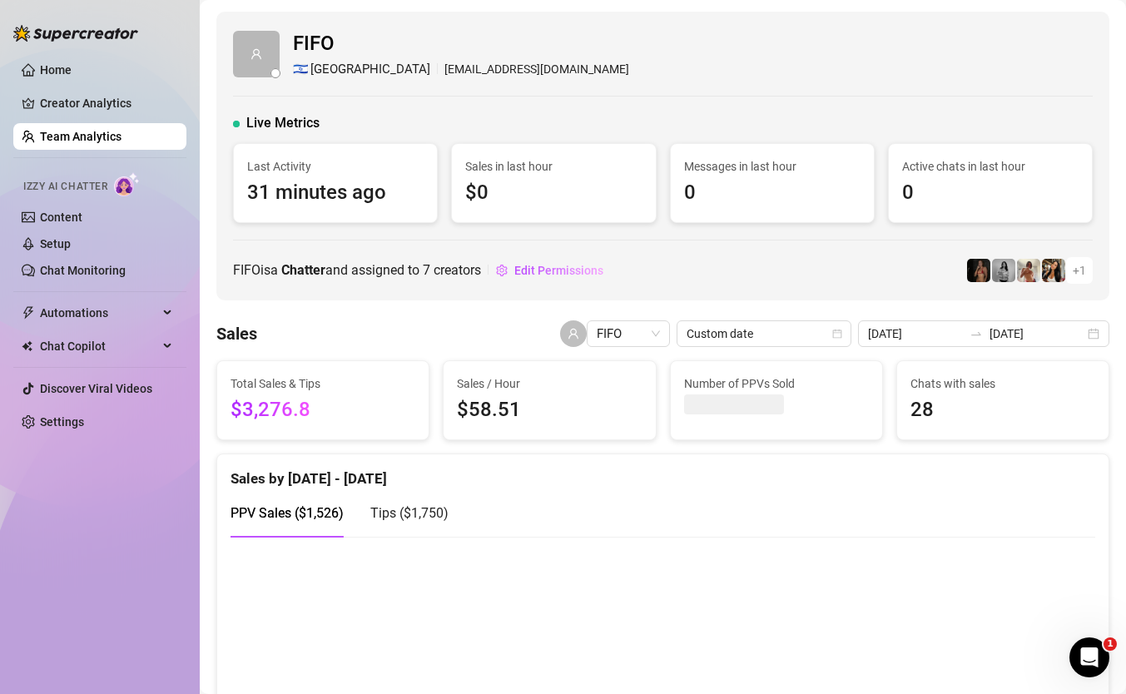
scroll to position [4, 0]
